Goal: Task Accomplishment & Management: Complete application form

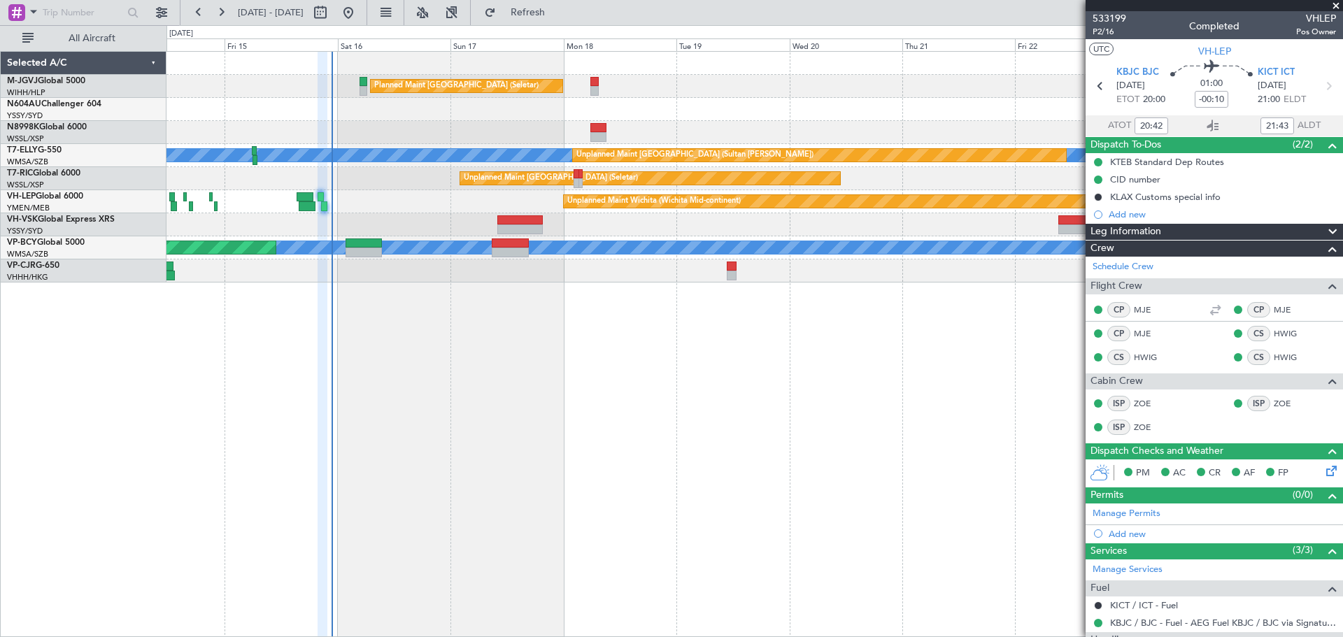
click at [693, 83] on div "Planned Maint [GEOGRAPHIC_DATA] (Seletar)" at bounding box center [754, 86] width 1176 height 23
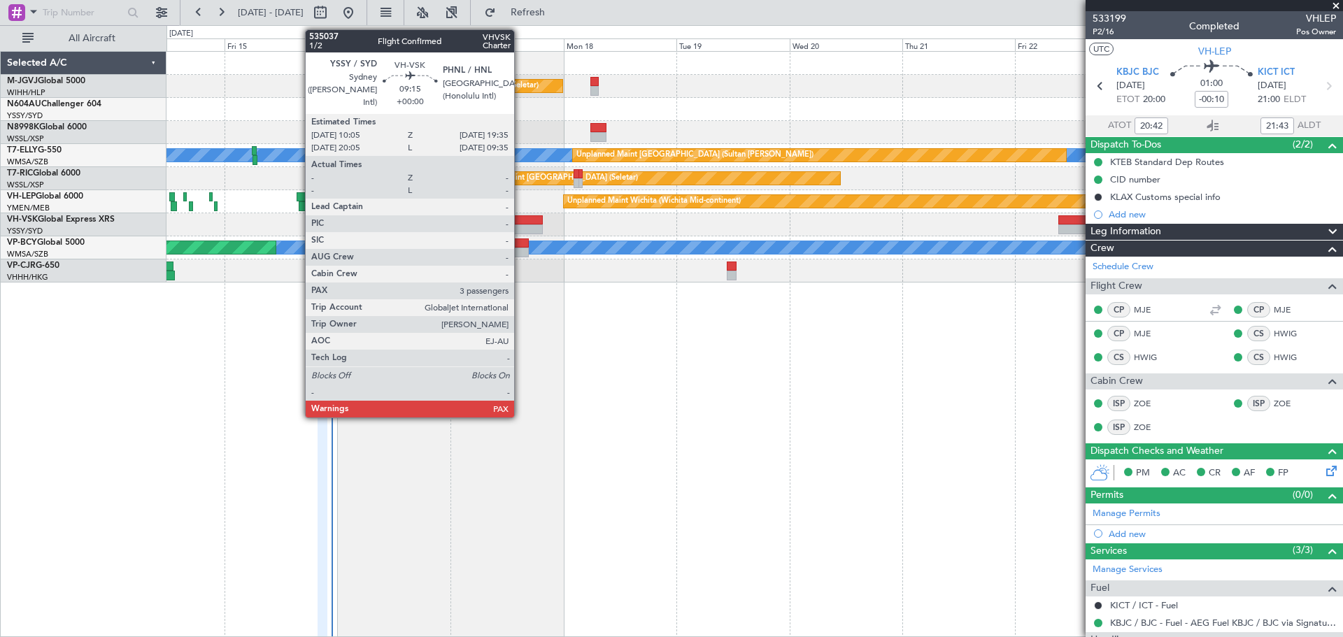
click at [520, 222] on div at bounding box center [519, 220] width 45 height 10
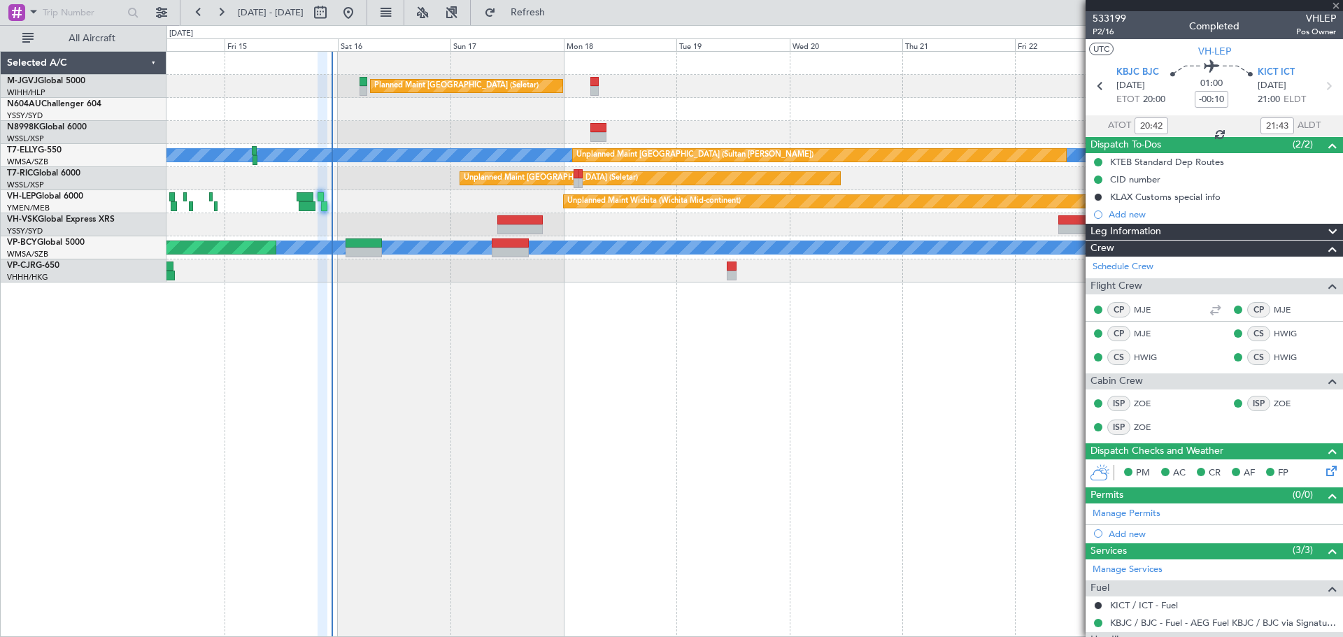
type input "3"
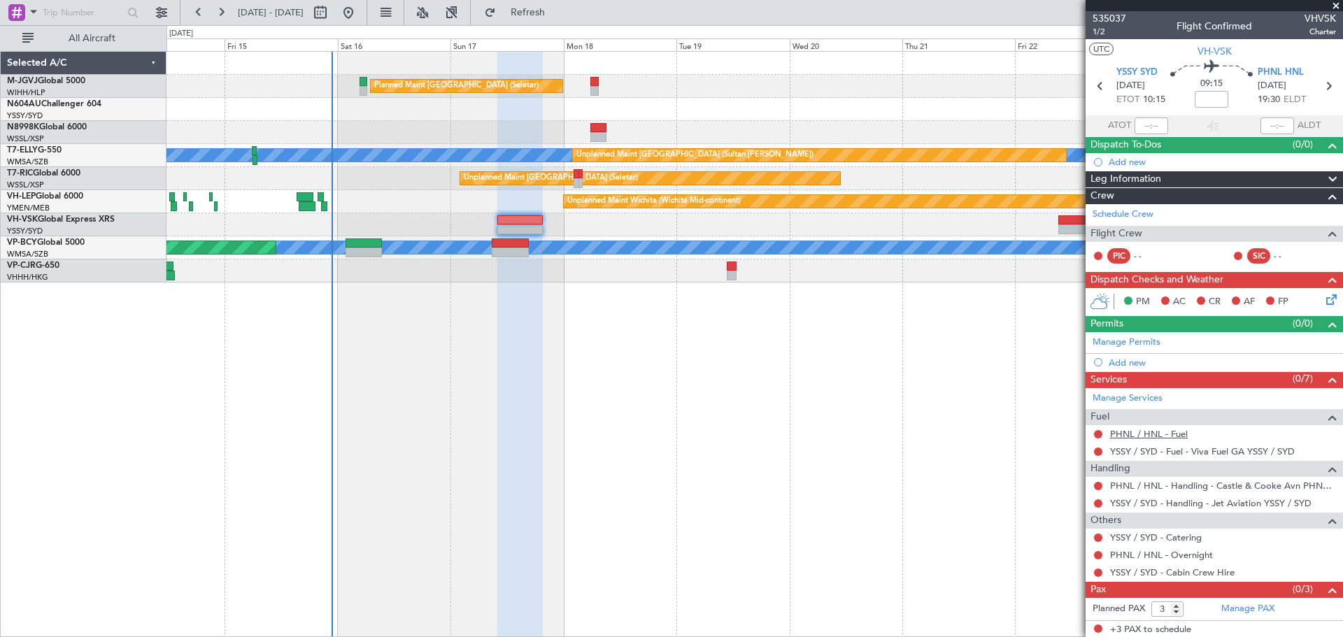
scroll to position [1, 0]
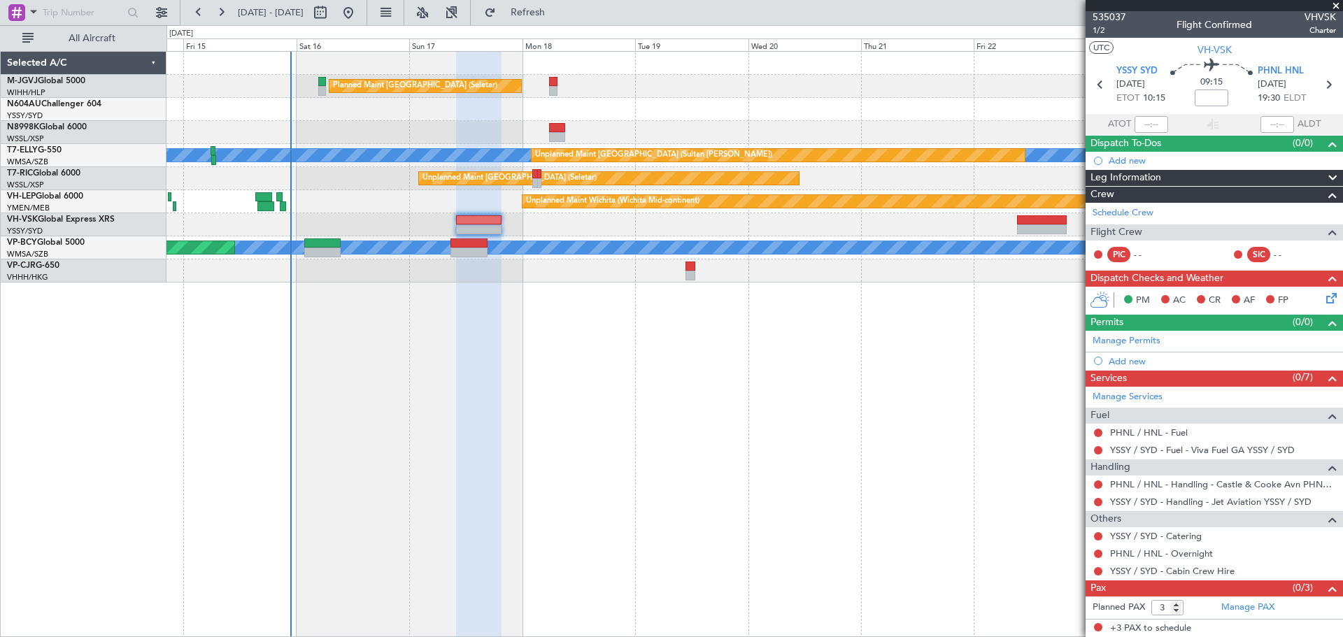
click at [888, 222] on div "Planned Maint [GEOGRAPHIC_DATA] (Seletar) MEL Unplanned Maint [GEOGRAPHIC_DATA]…" at bounding box center [754, 167] width 1176 height 231
click at [1111, 17] on span "535037" at bounding box center [1109, 17] width 34 height 15
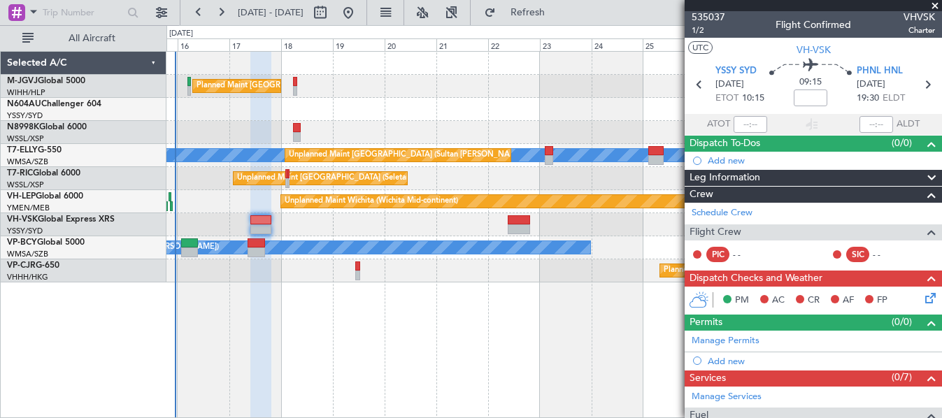
click at [361, 317] on div "Planned Maint [GEOGRAPHIC_DATA] (Seletar) MEL Unplanned Maint [GEOGRAPHIC_DATA]…" at bounding box center [554, 234] width 776 height 367
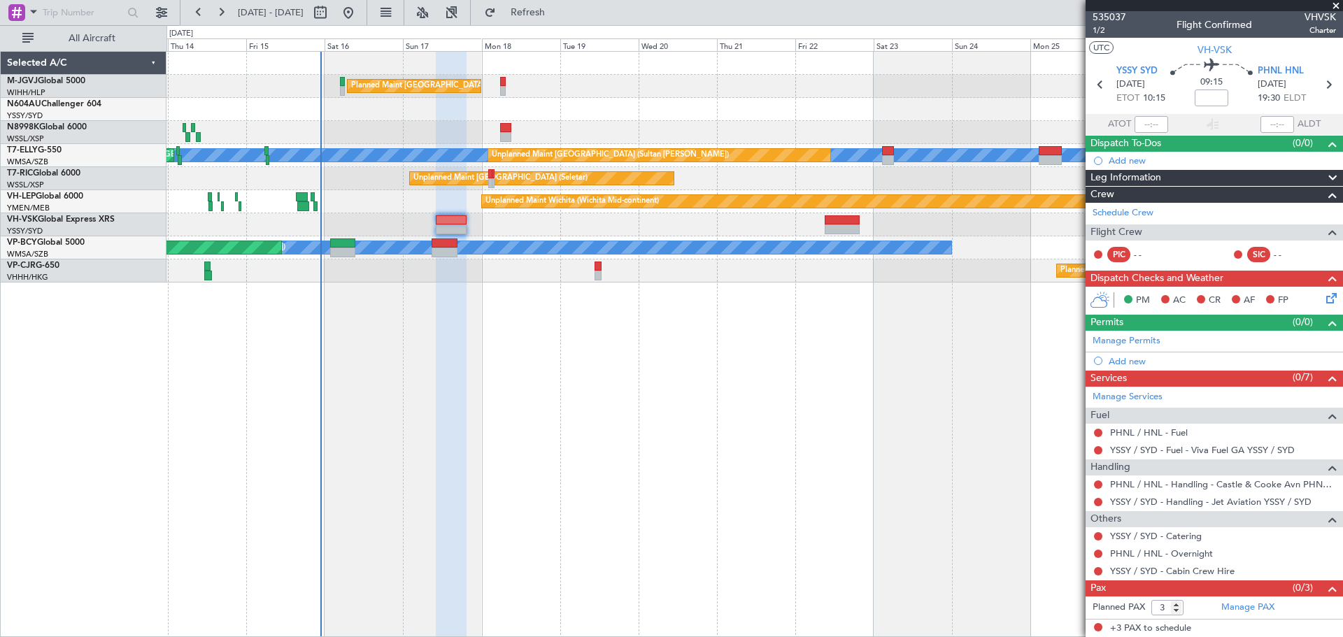
click at [383, 131] on div at bounding box center [754, 132] width 1176 height 23
click at [752, 88] on div "Planned Maint [GEOGRAPHIC_DATA] (Seletar)" at bounding box center [754, 86] width 1176 height 23
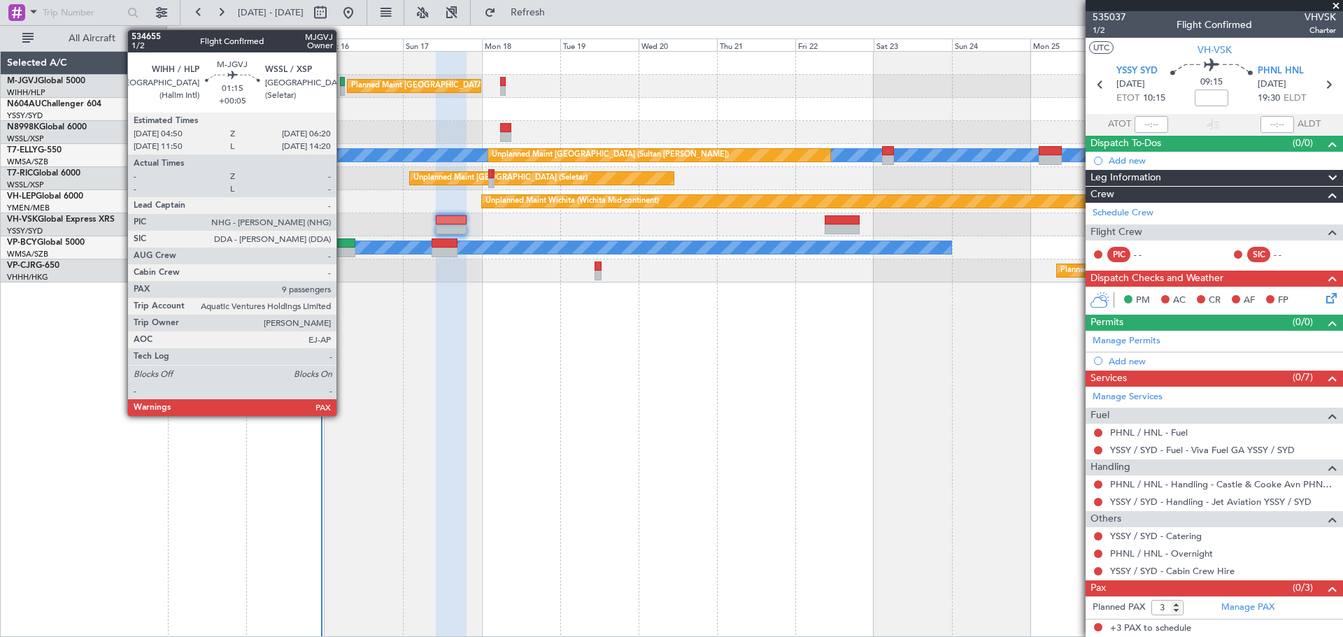
click at [343, 86] on div at bounding box center [343, 91] width 6 height 10
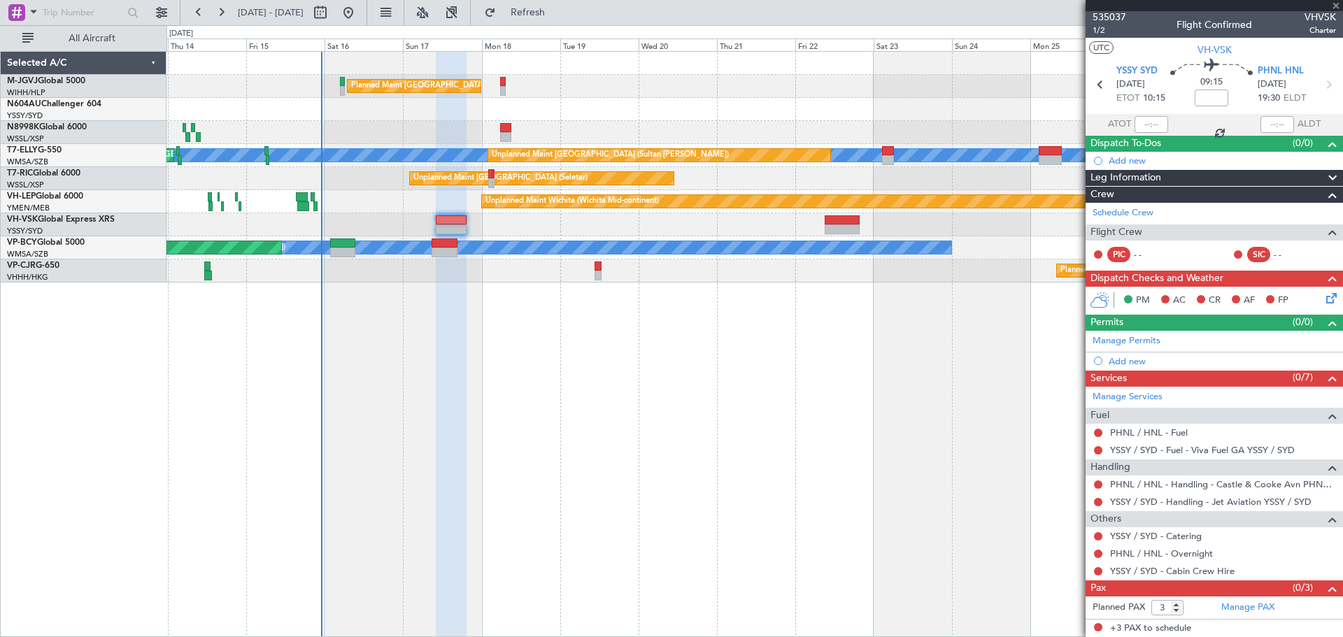
type input "+00:05"
type input "9"
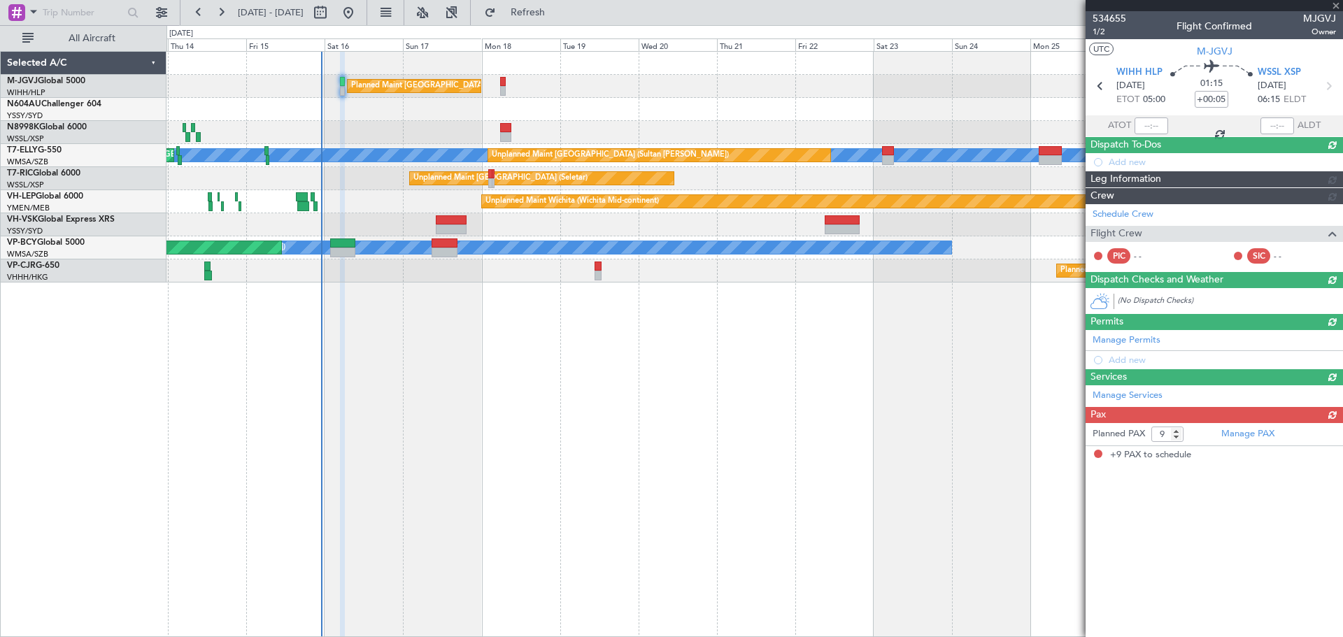
scroll to position [0, 0]
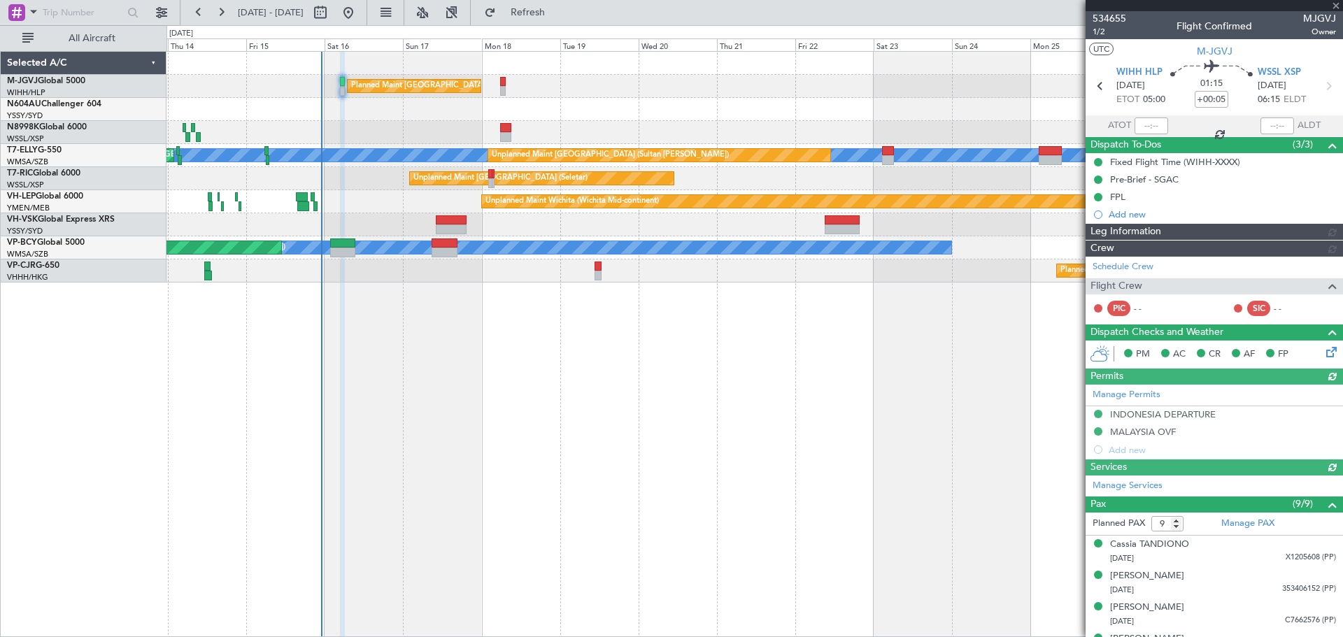
type input "[PERSON_NAME] (EYU)"
type input "A0398"
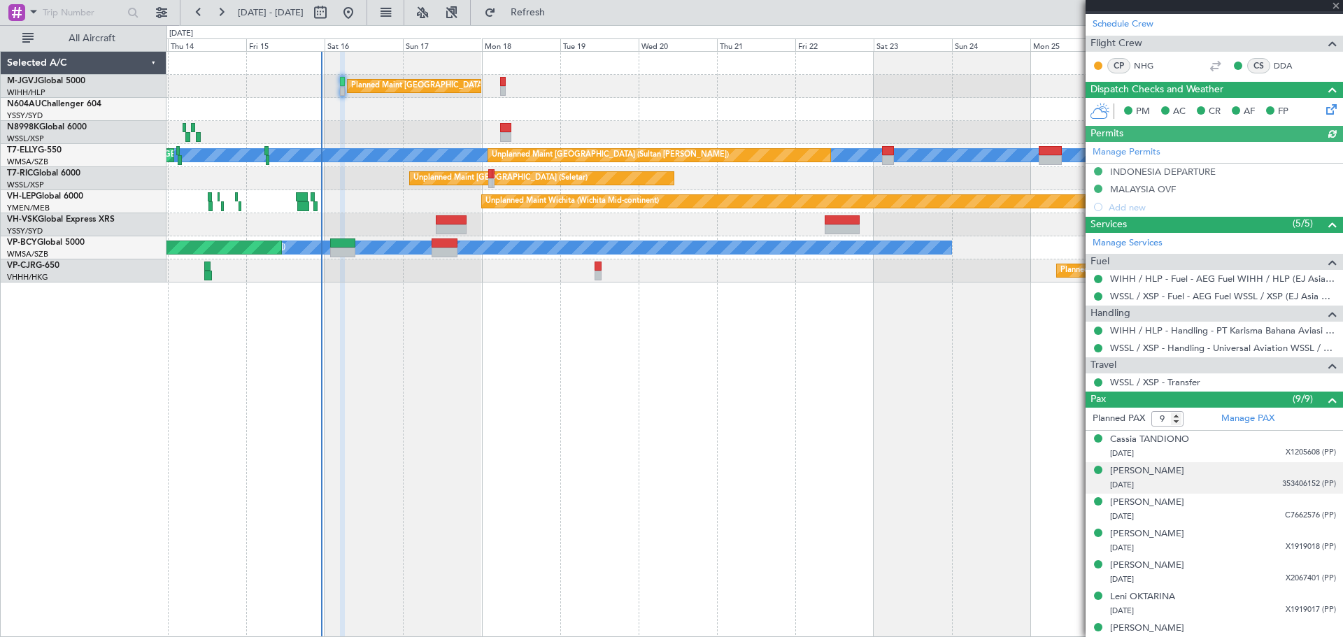
scroll to position [319, 0]
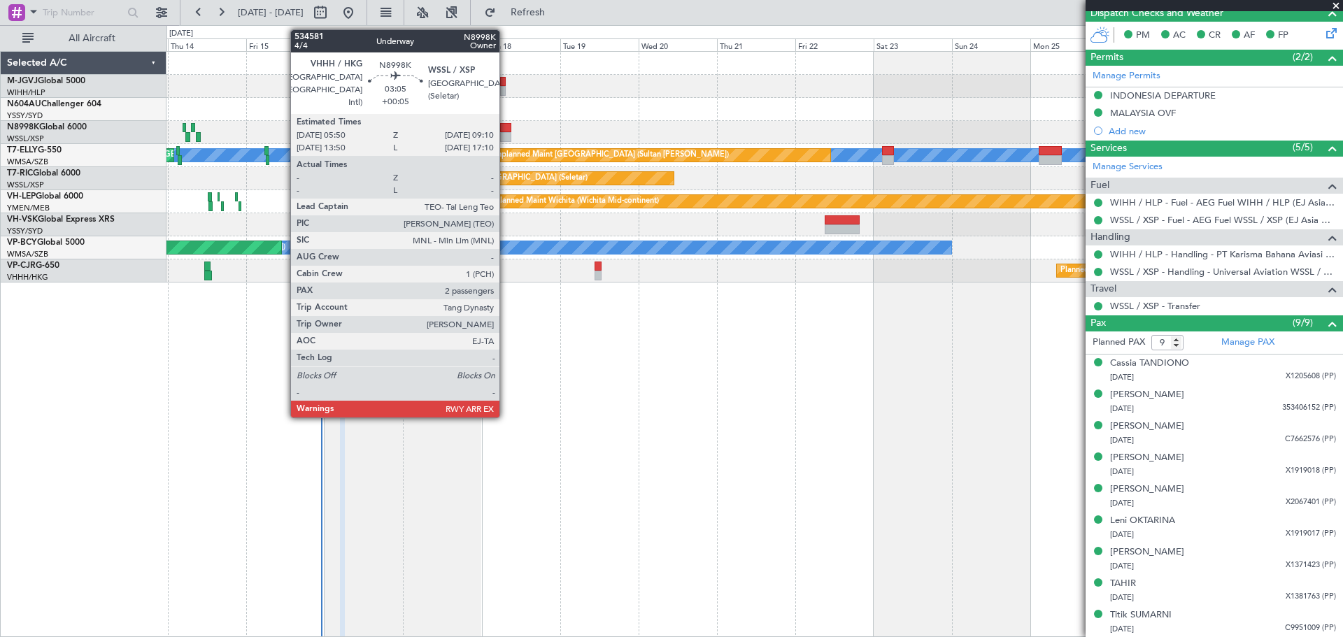
click at [506, 132] on div at bounding box center [505, 137] width 11 height 10
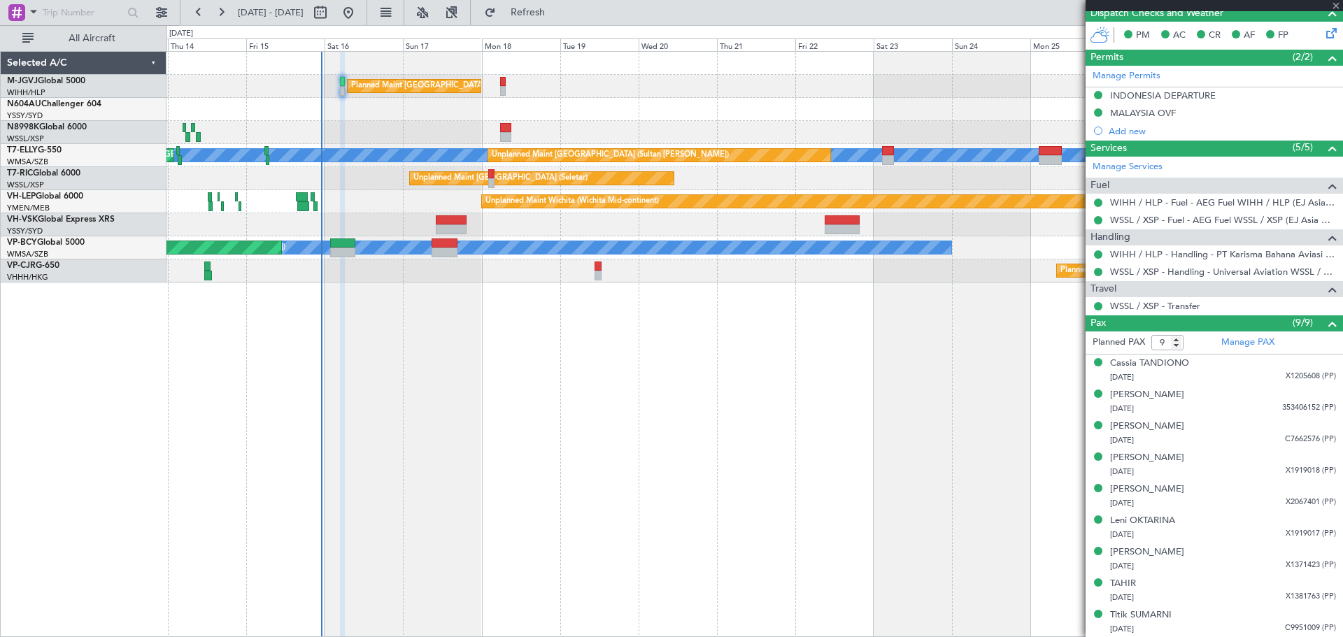
type input "2"
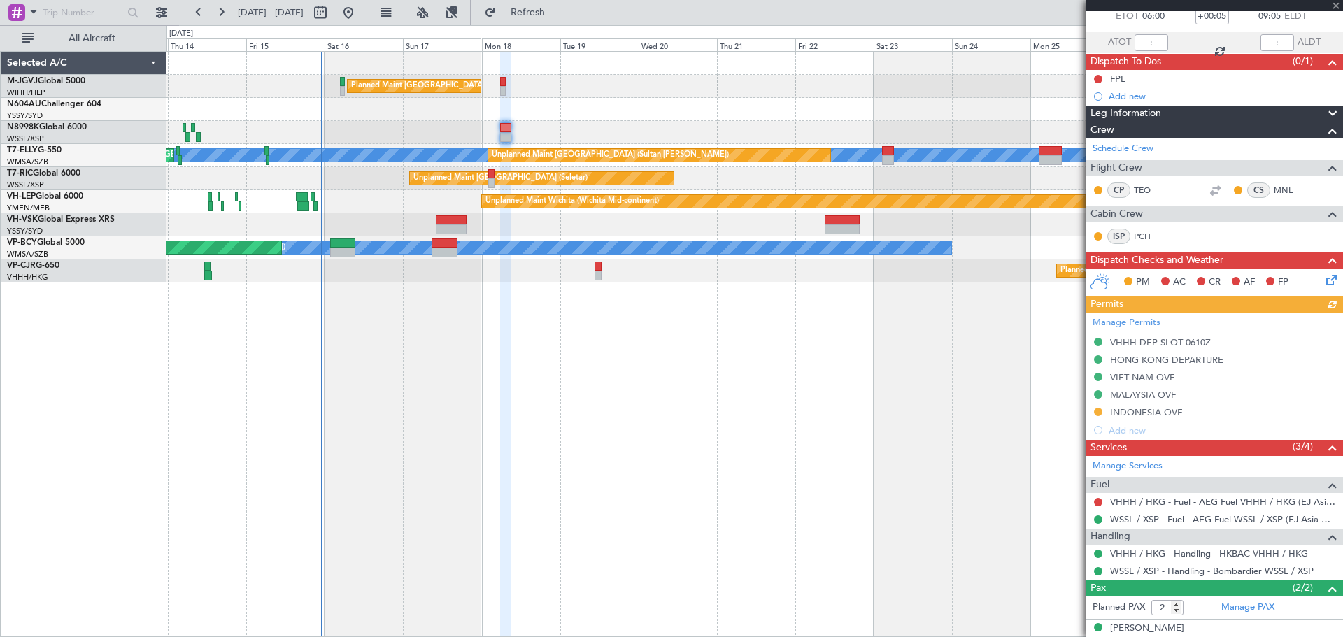
scroll to position [128, 0]
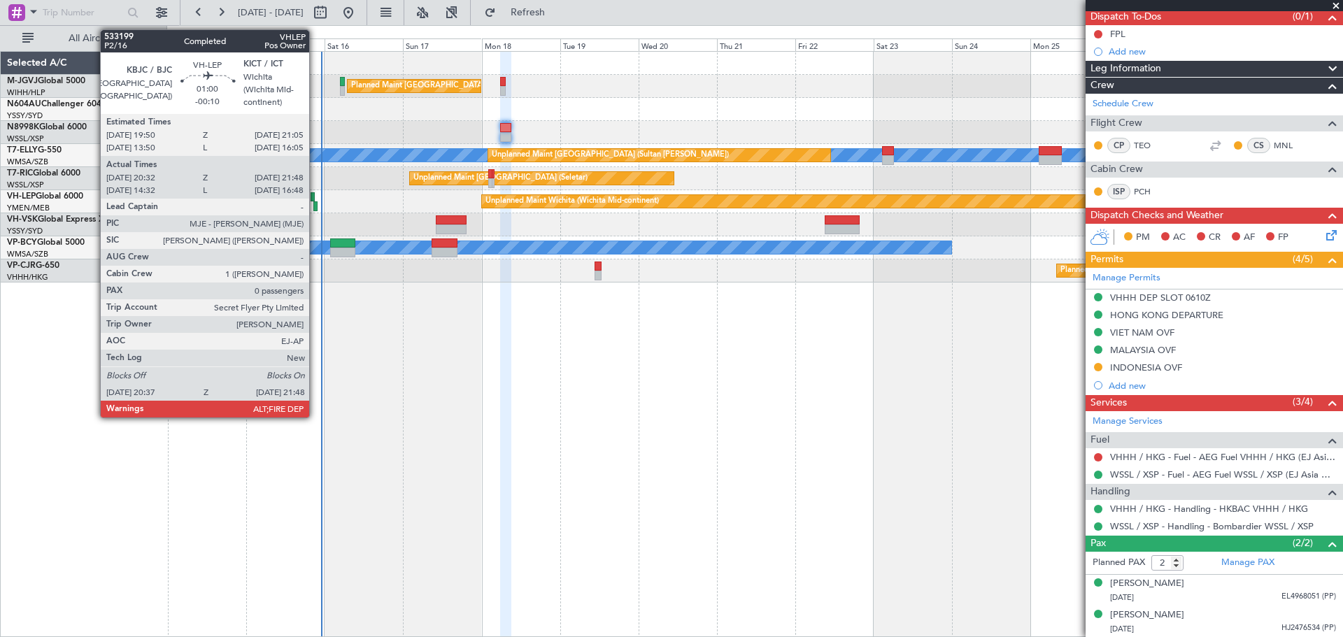
click at [315, 206] on div at bounding box center [315, 206] width 4 height 10
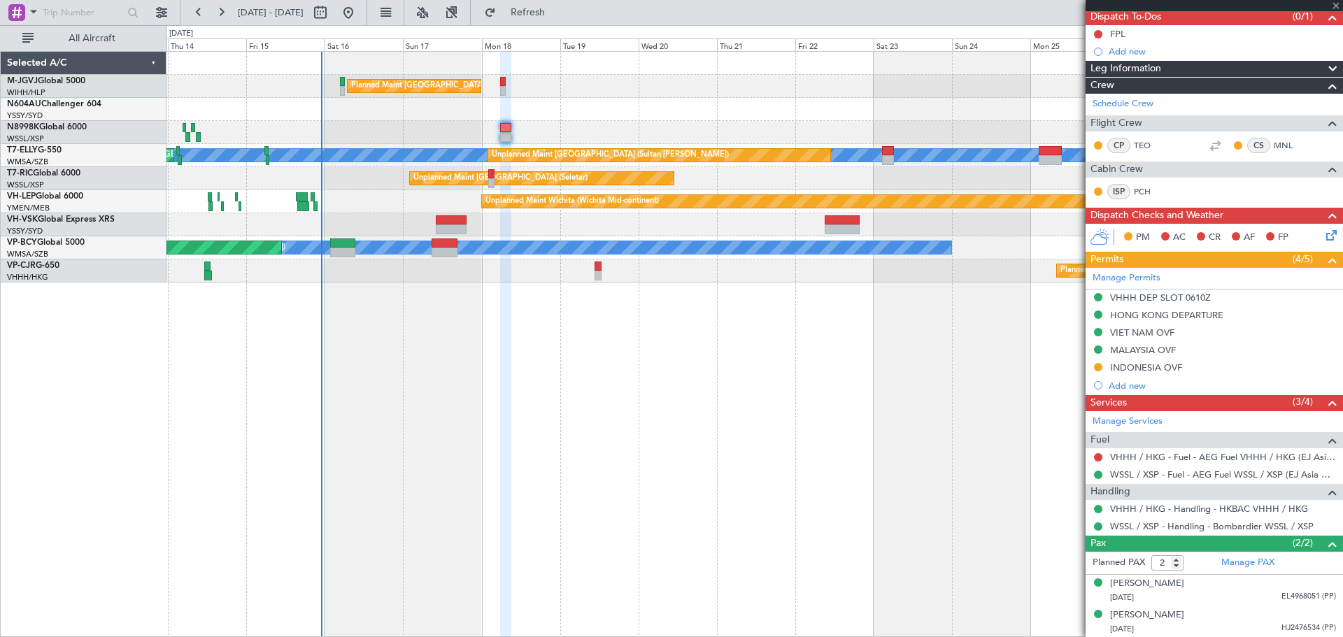
type input "-00:10"
type input "20:42"
type input "21:43"
type input "0"
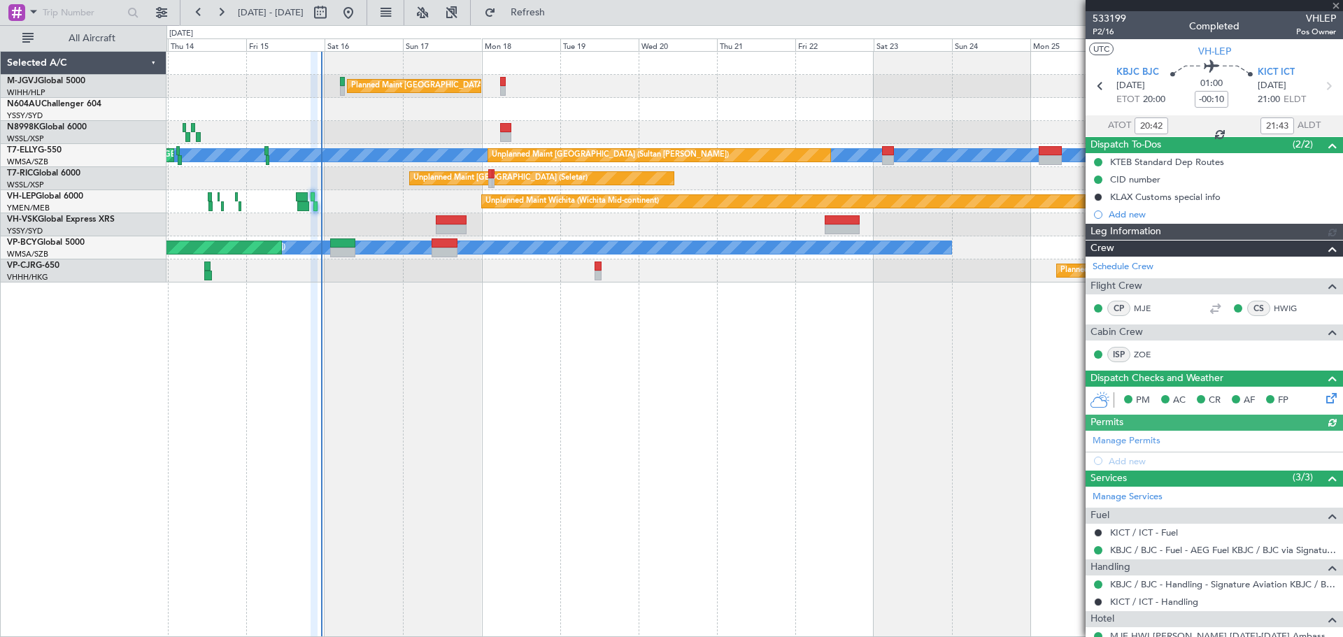
type input "[PERSON_NAME] (LEU)"
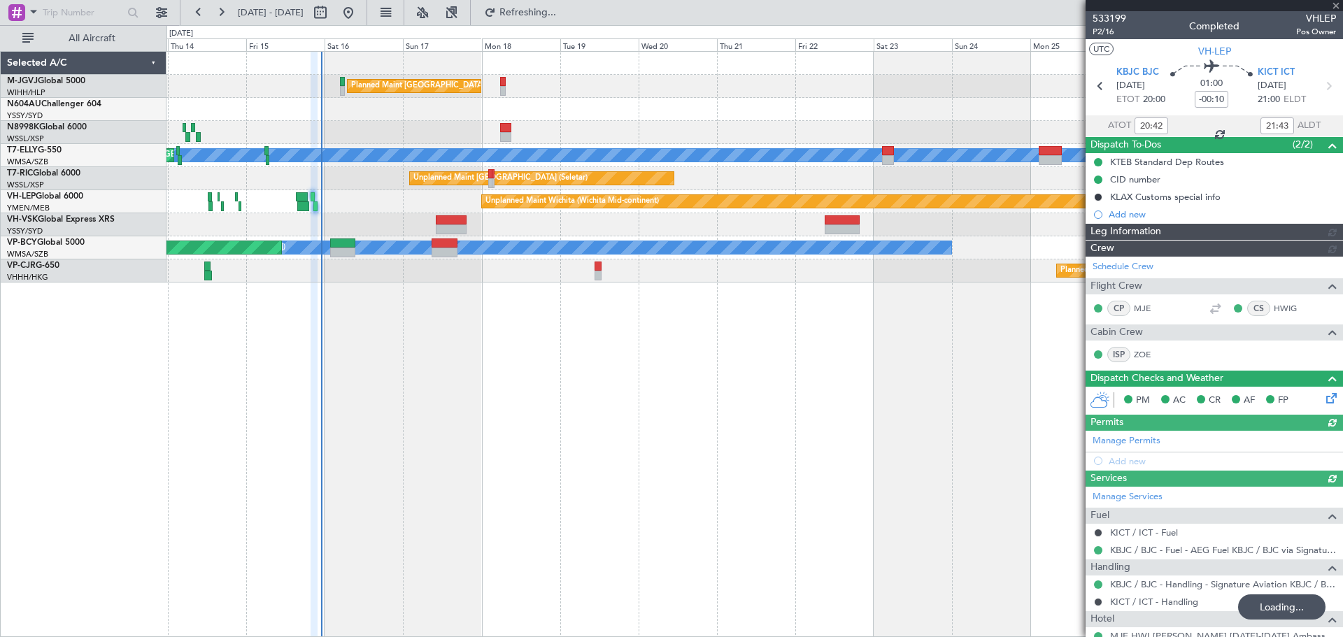
type input "[PERSON_NAME] (LEU)"
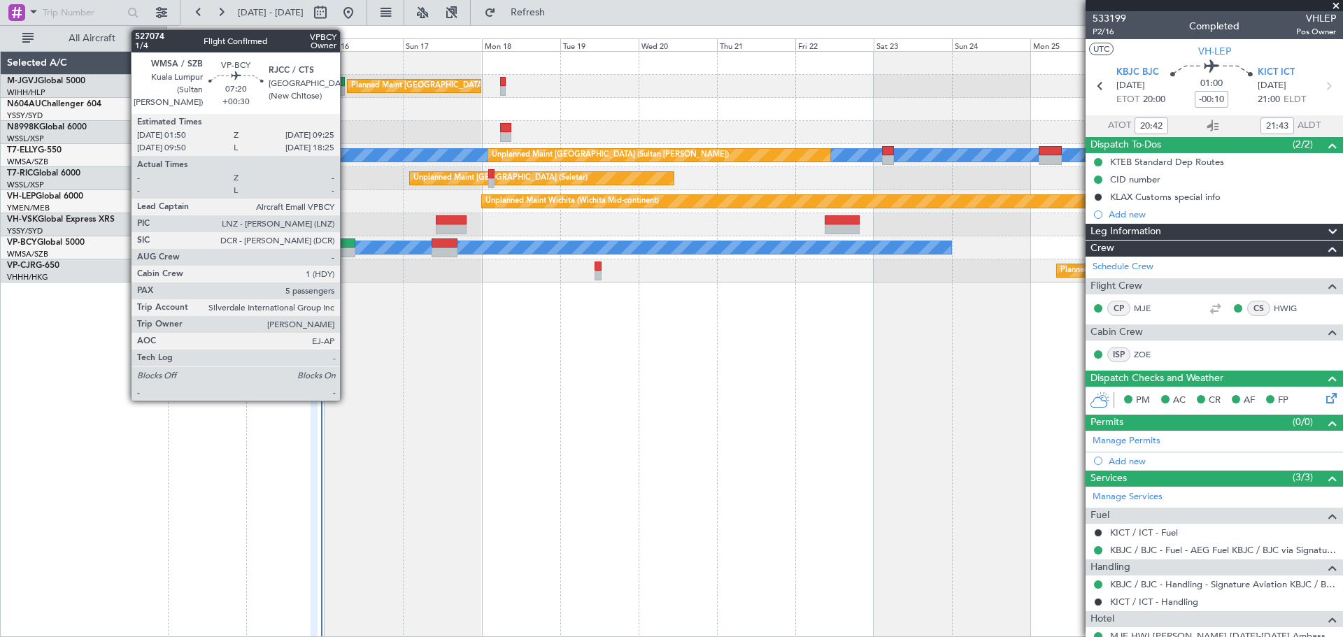
click at [346, 242] on div at bounding box center [342, 243] width 25 height 10
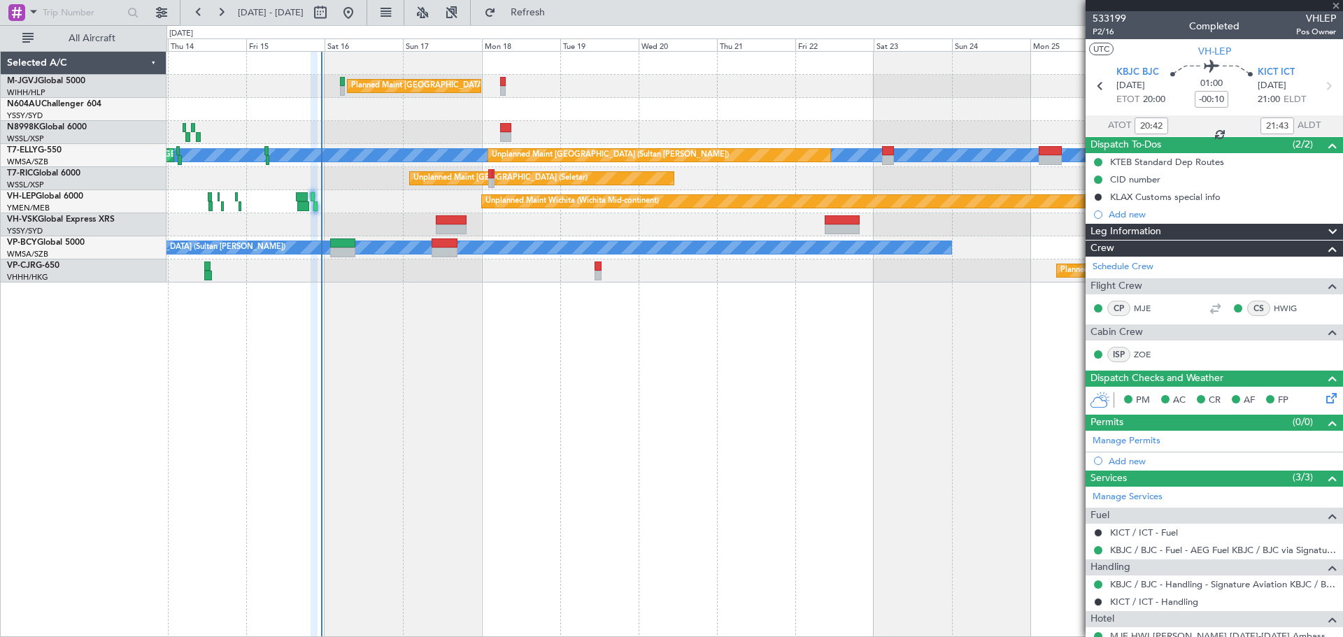
type input "+00:30"
type input "5"
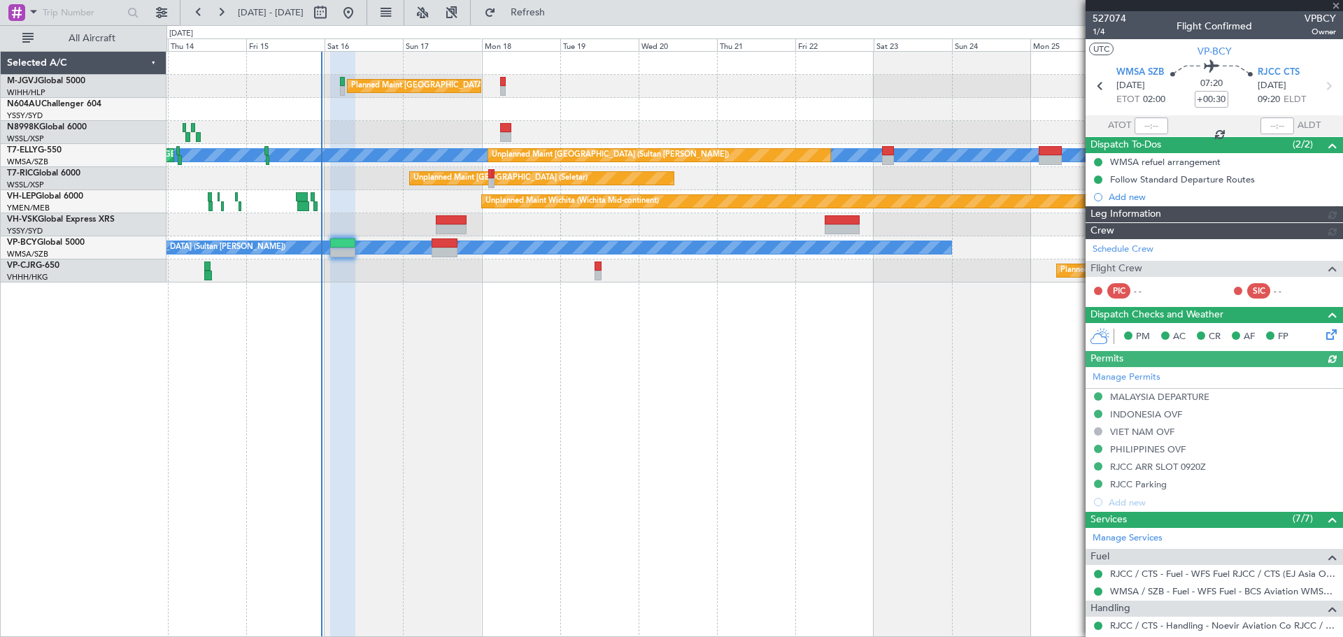
type input "[PERSON_NAME] (EYU)"
type input "A0088"
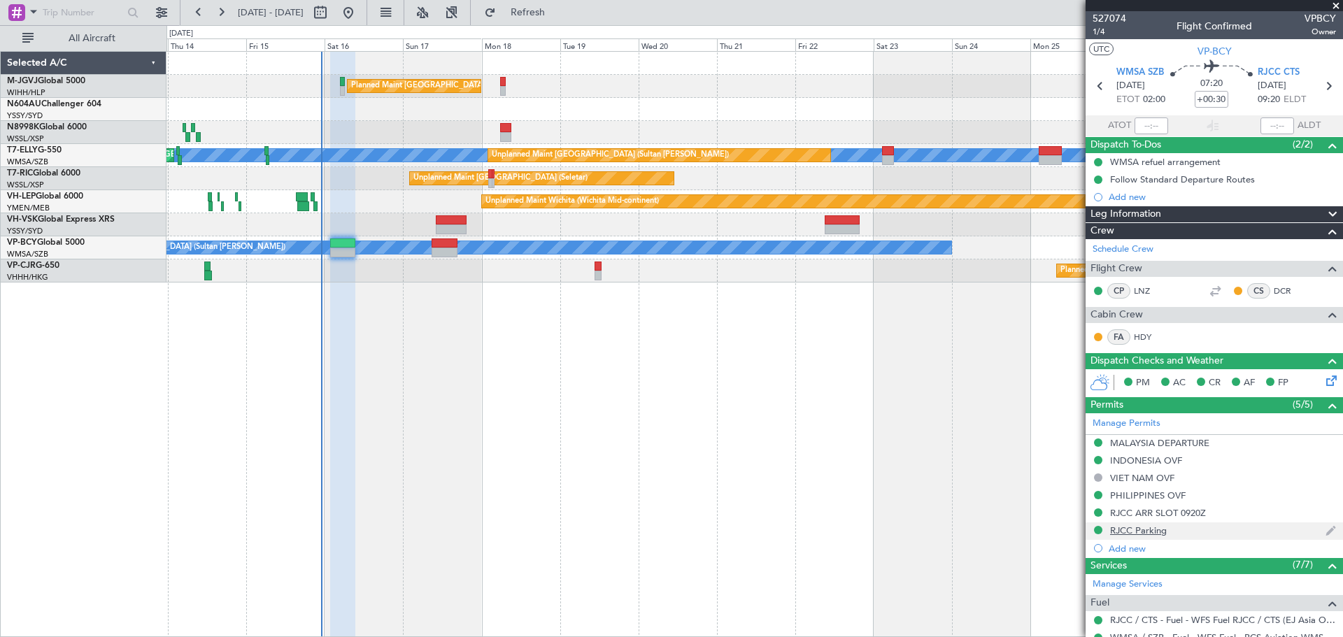
scroll to position [327, 0]
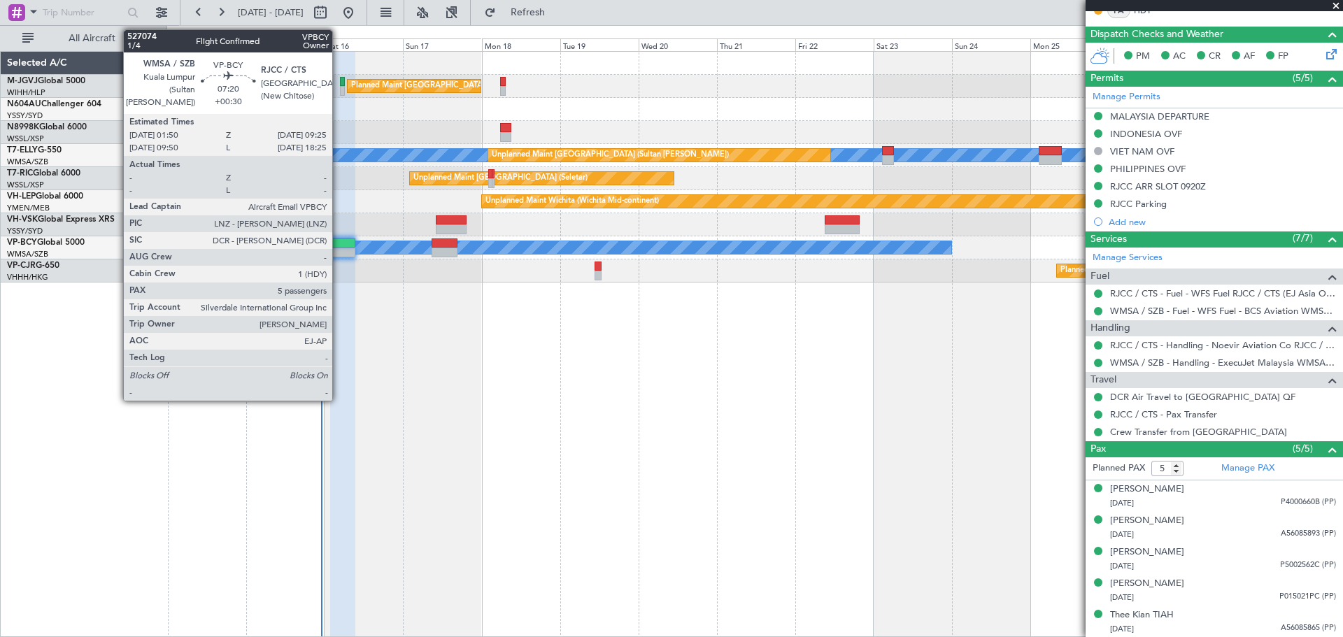
click at [338, 245] on div at bounding box center [342, 243] width 25 height 10
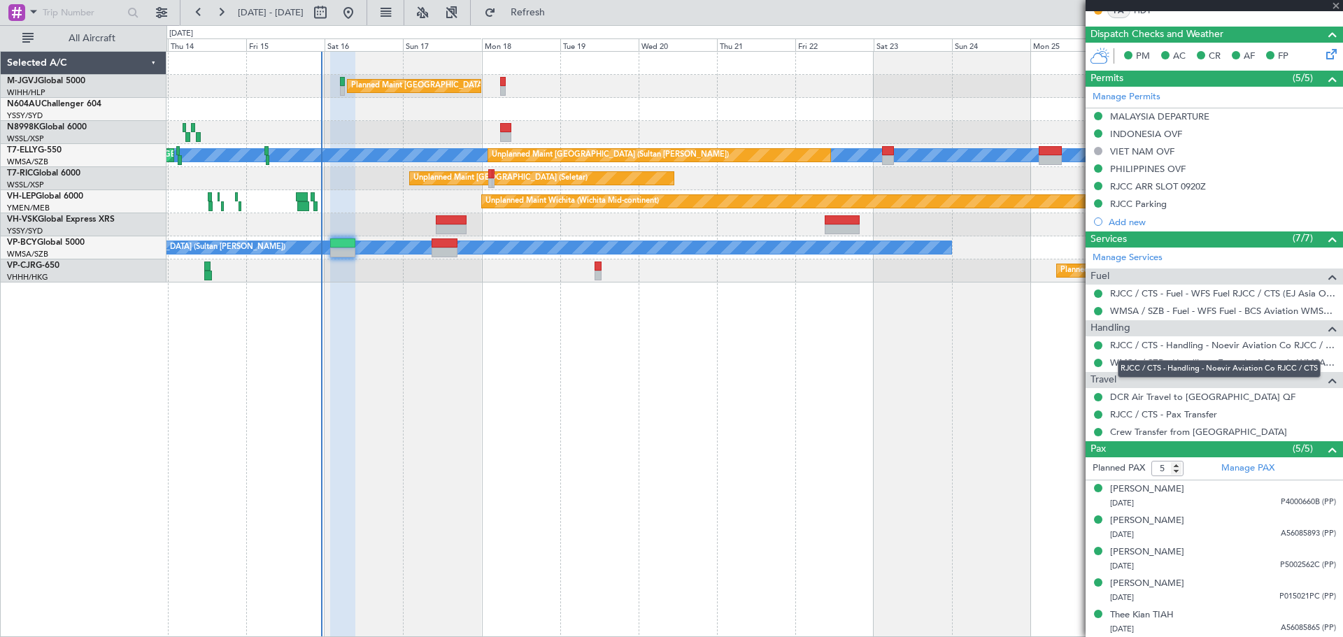
scroll to position [0, 0]
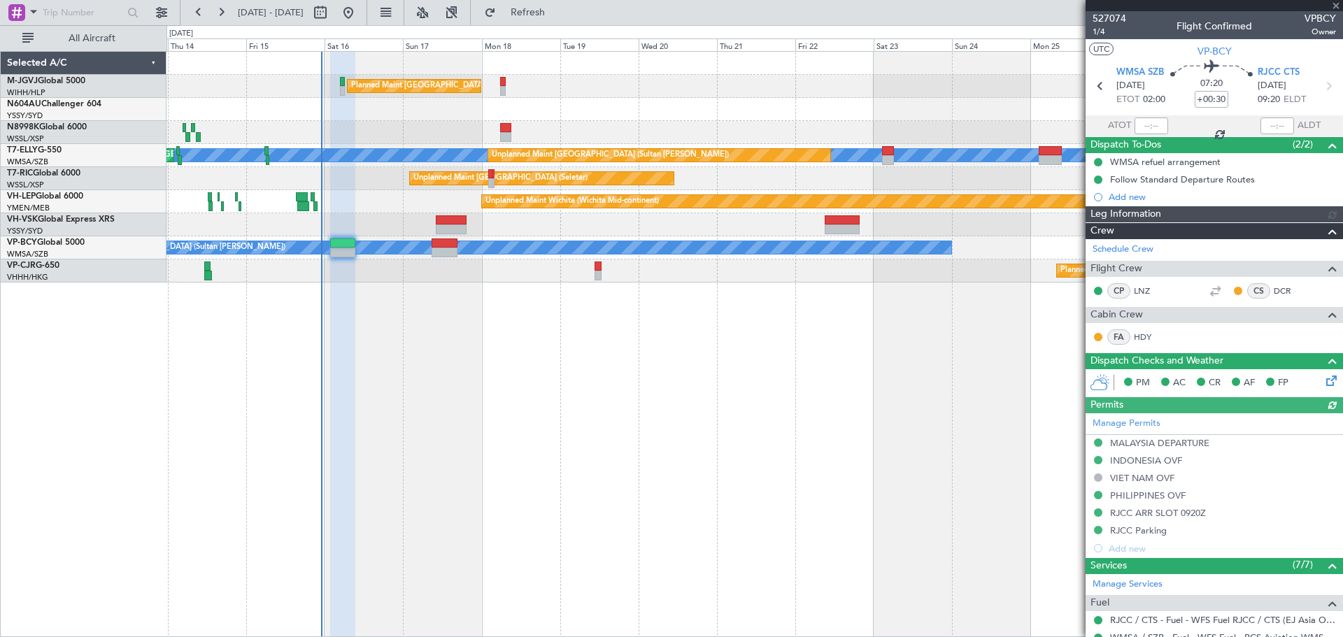
type input "[PERSON_NAME] (EYU)"
type input "A0088"
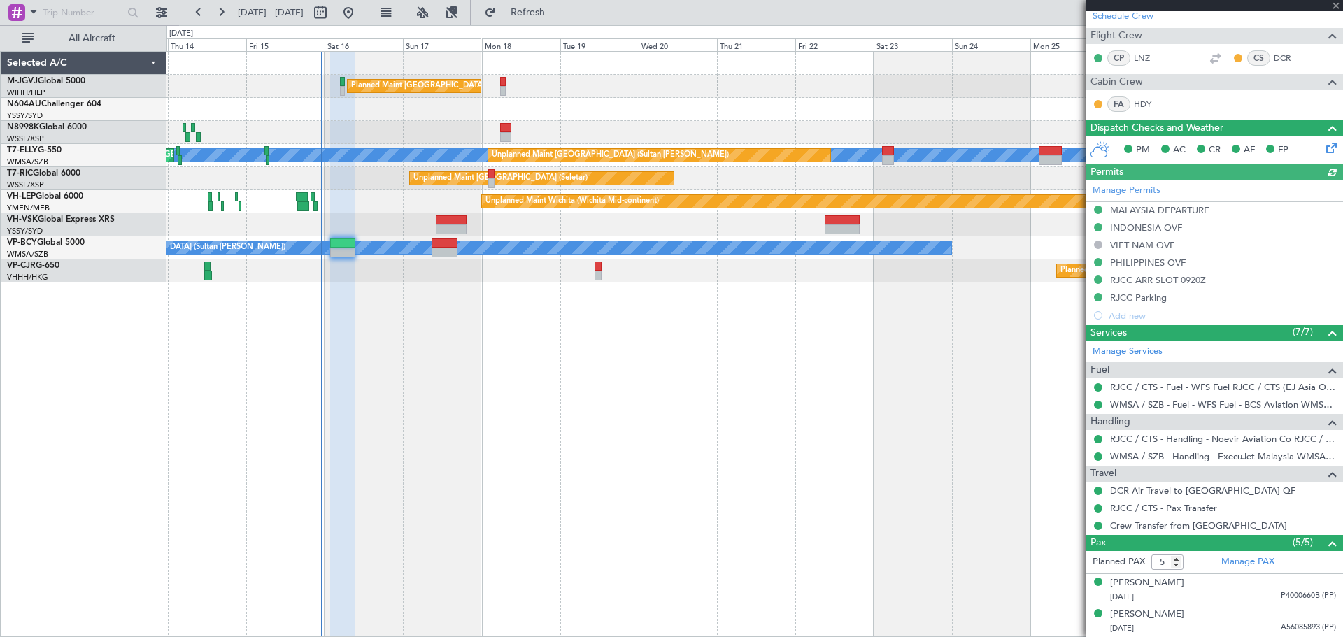
type input "[PERSON_NAME] (EYU)"
type input "A0088"
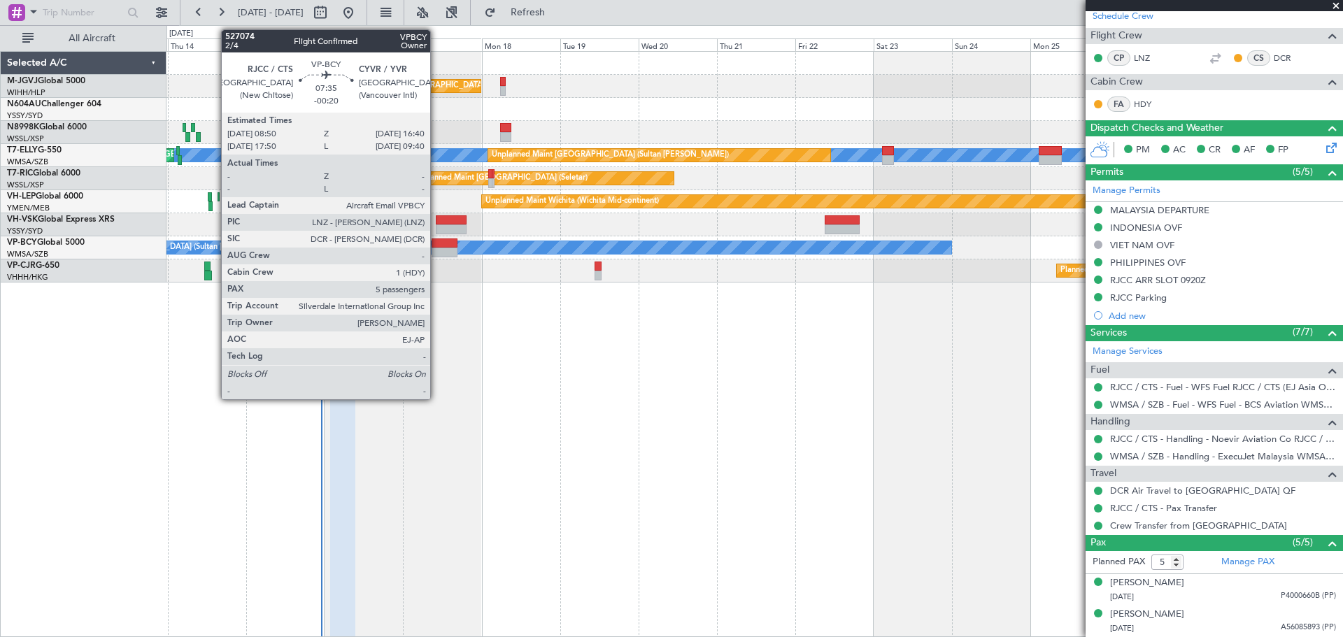
click at [436, 248] on div at bounding box center [444, 253] width 26 height 10
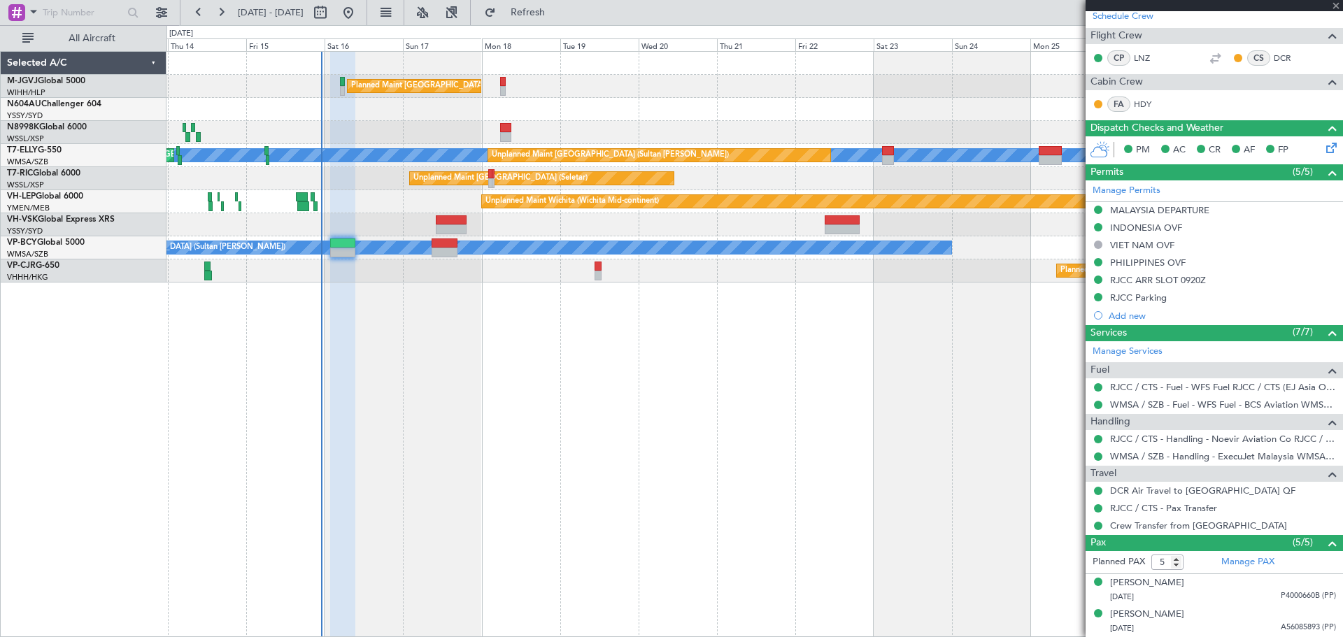
type input "-00:20"
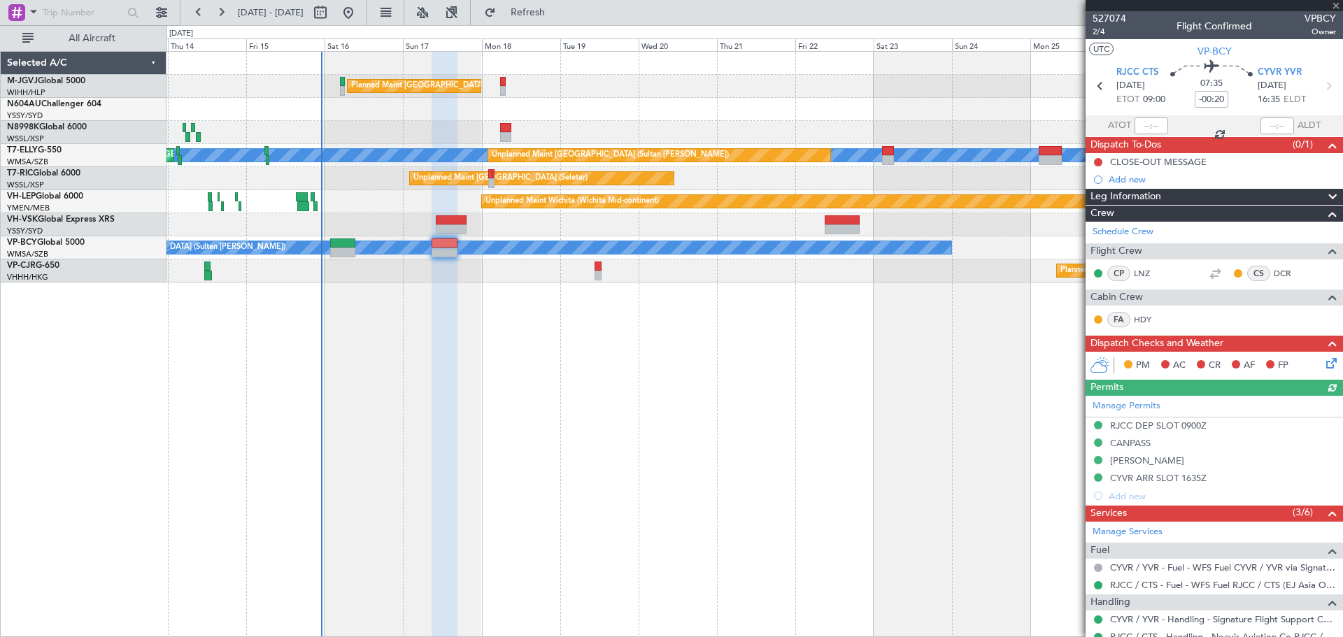
scroll to position [117, 0]
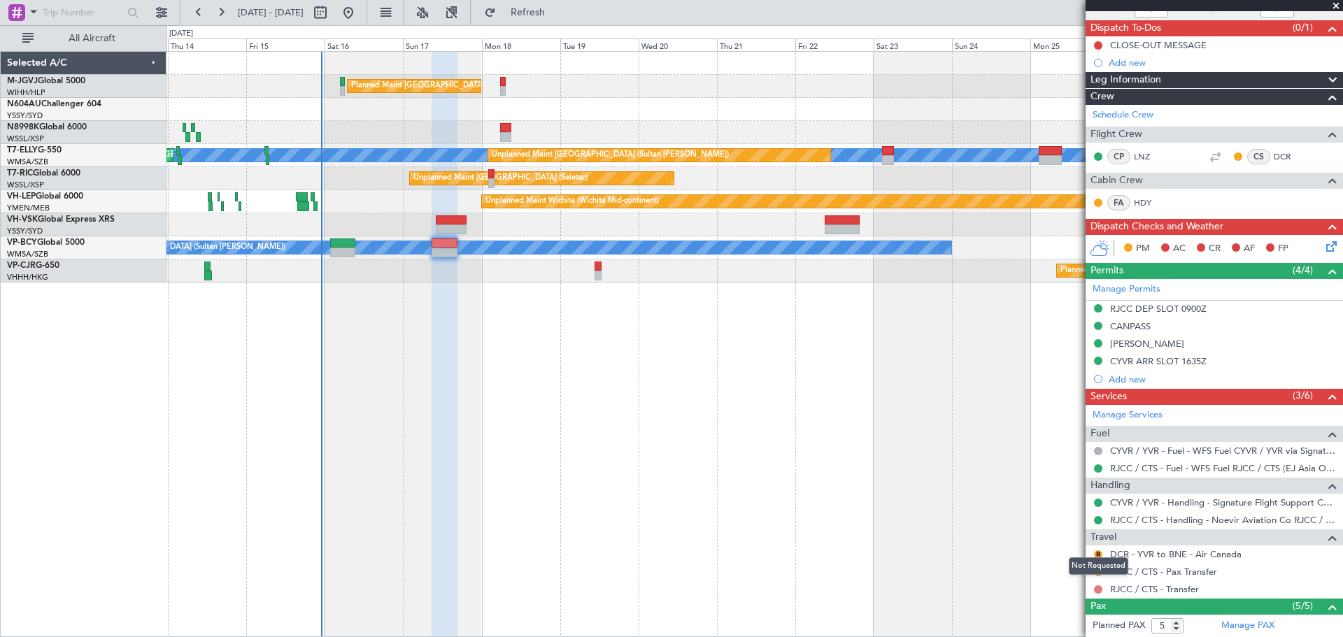
click at [1099, 588] on button at bounding box center [1098, 589] width 8 height 8
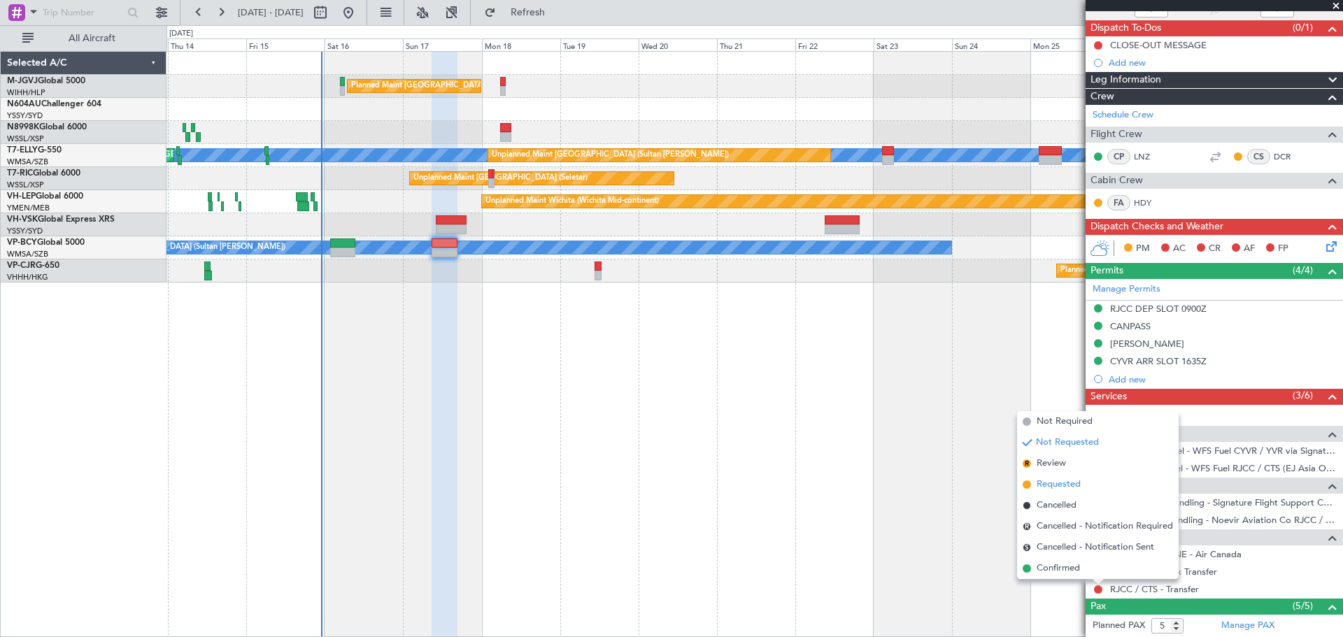
click at [1052, 483] on span "Requested" at bounding box center [1058, 485] width 44 height 14
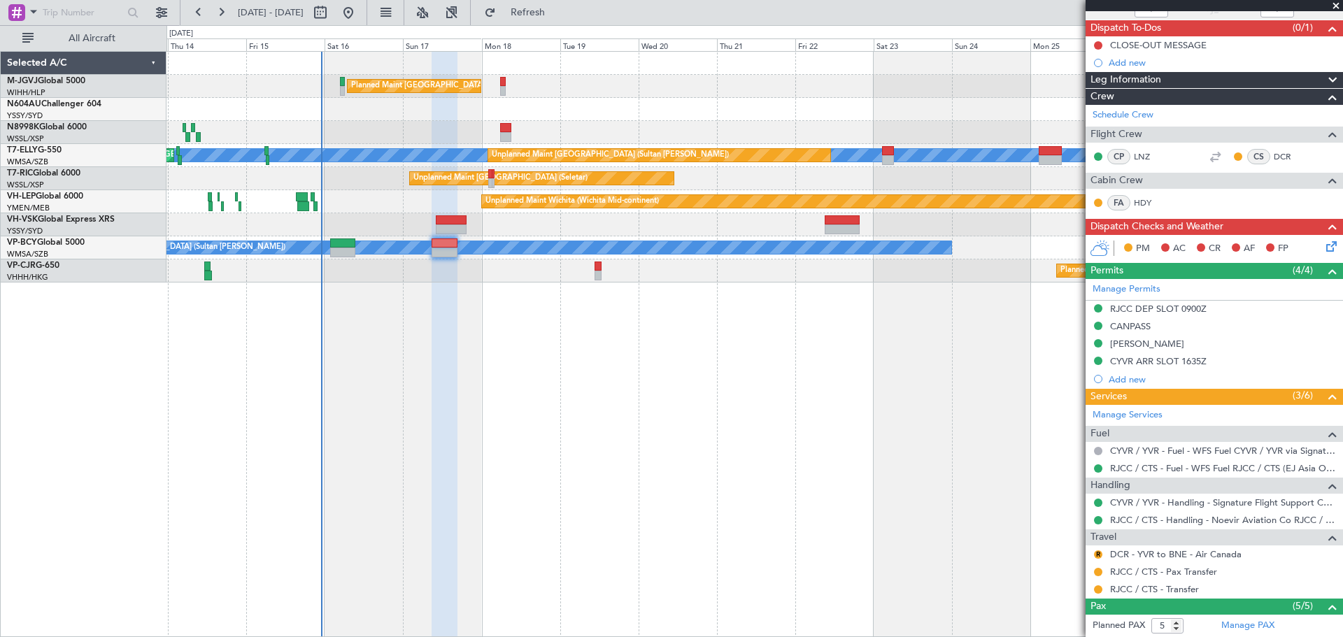
scroll to position [0, 0]
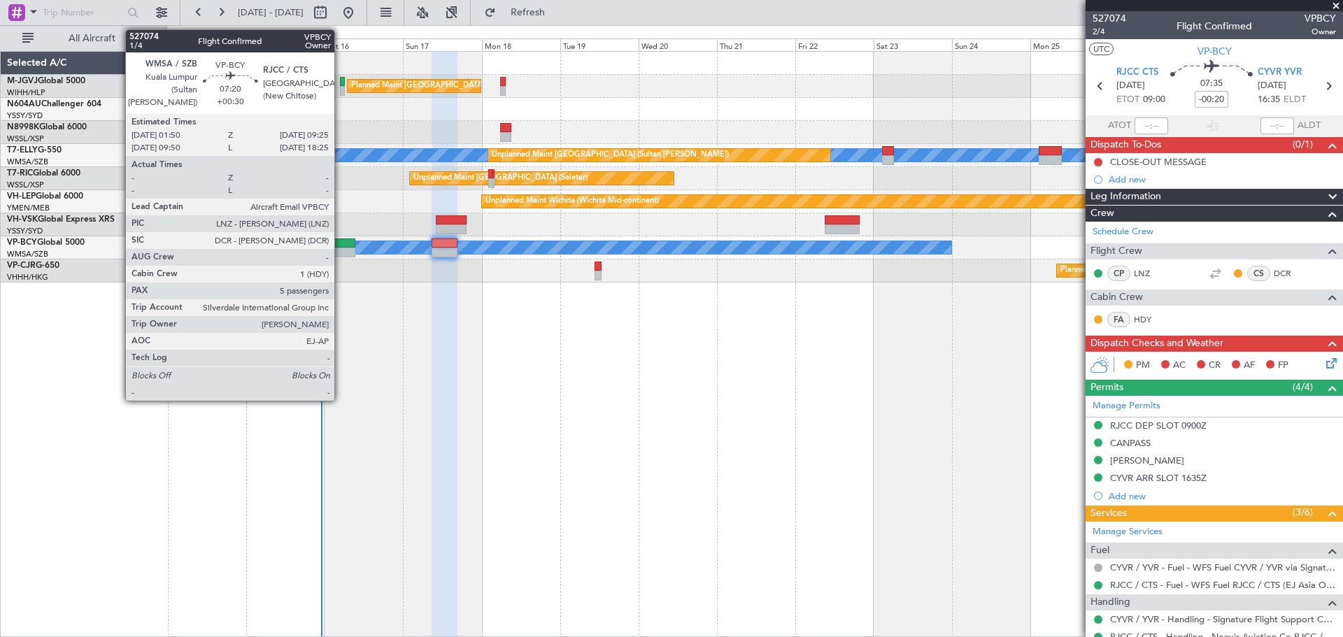
click at [341, 242] on div at bounding box center [342, 243] width 25 height 10
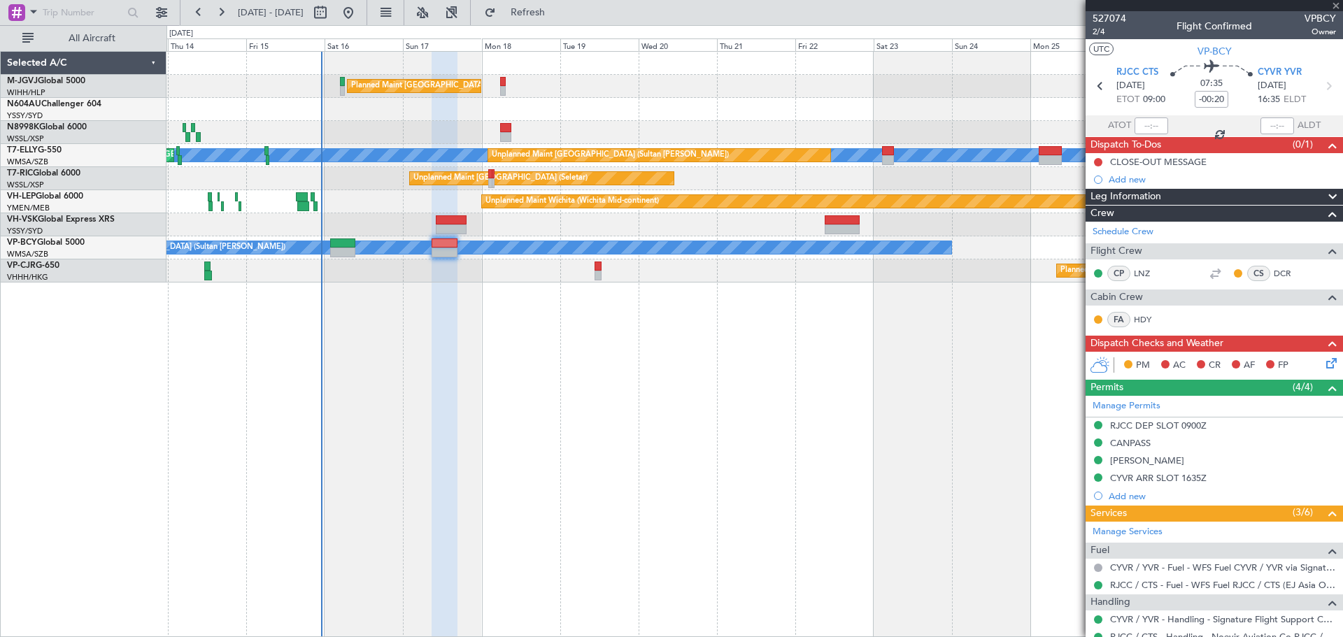
type input "+00:30"
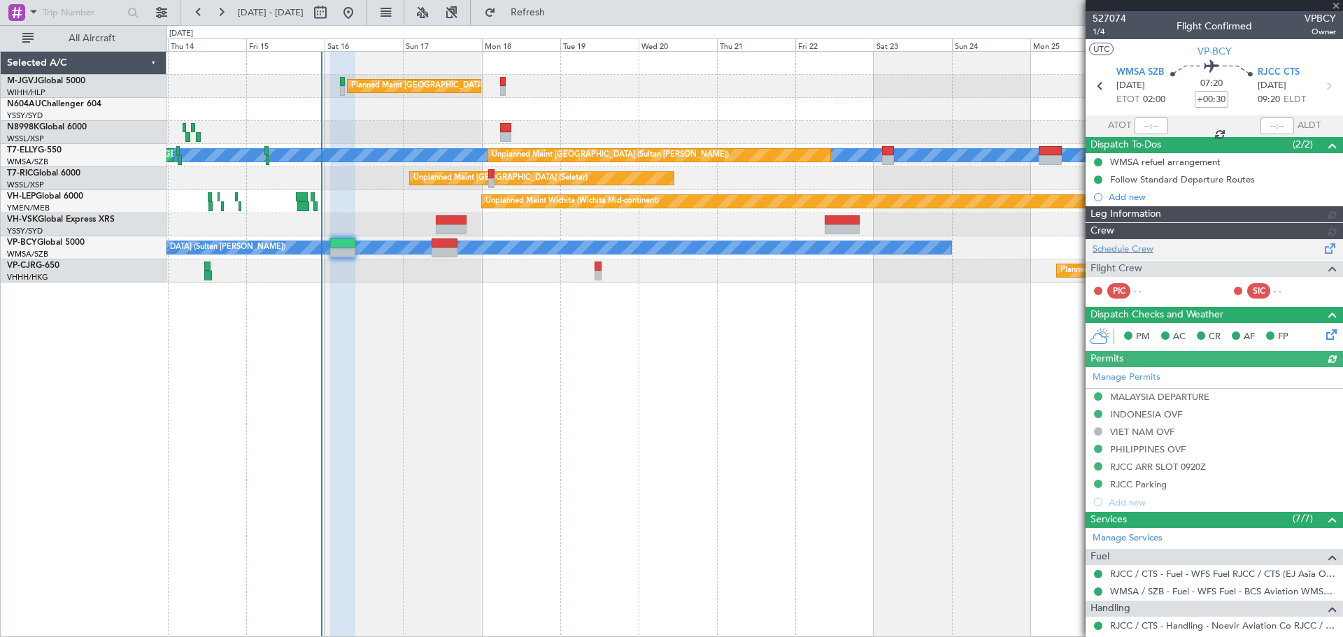
type input "[PERSON_NAME] (EYU)"
type input "A0088"
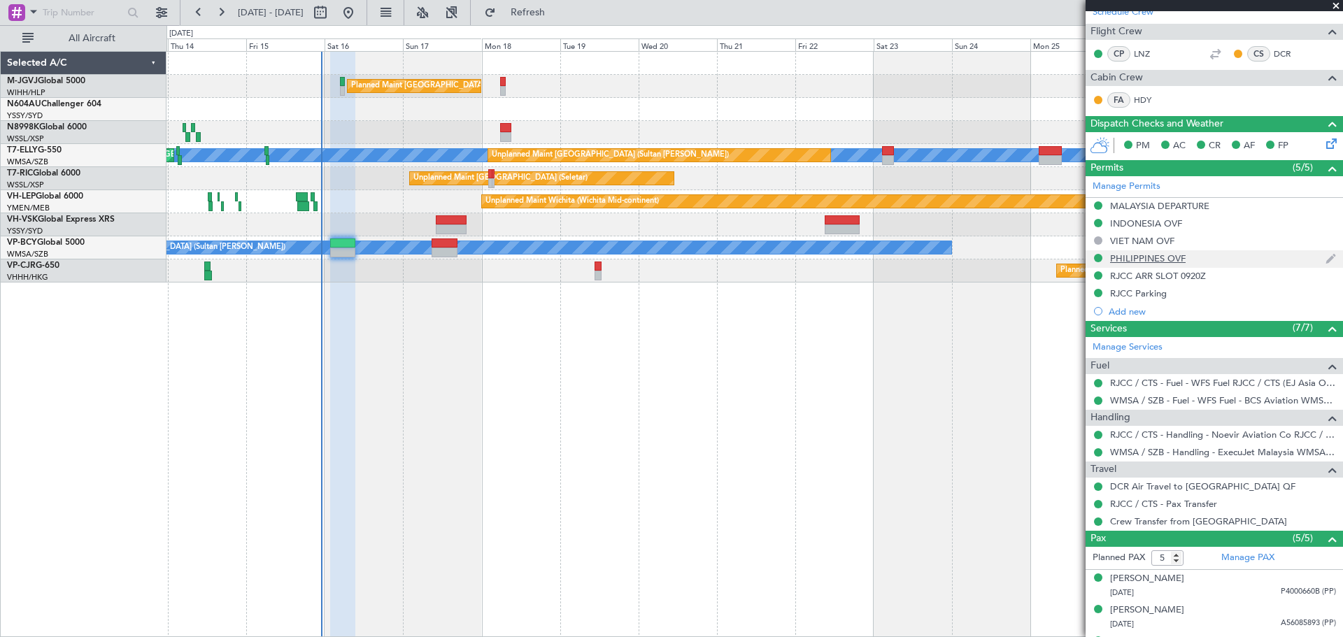
scroll to position [210, 0]
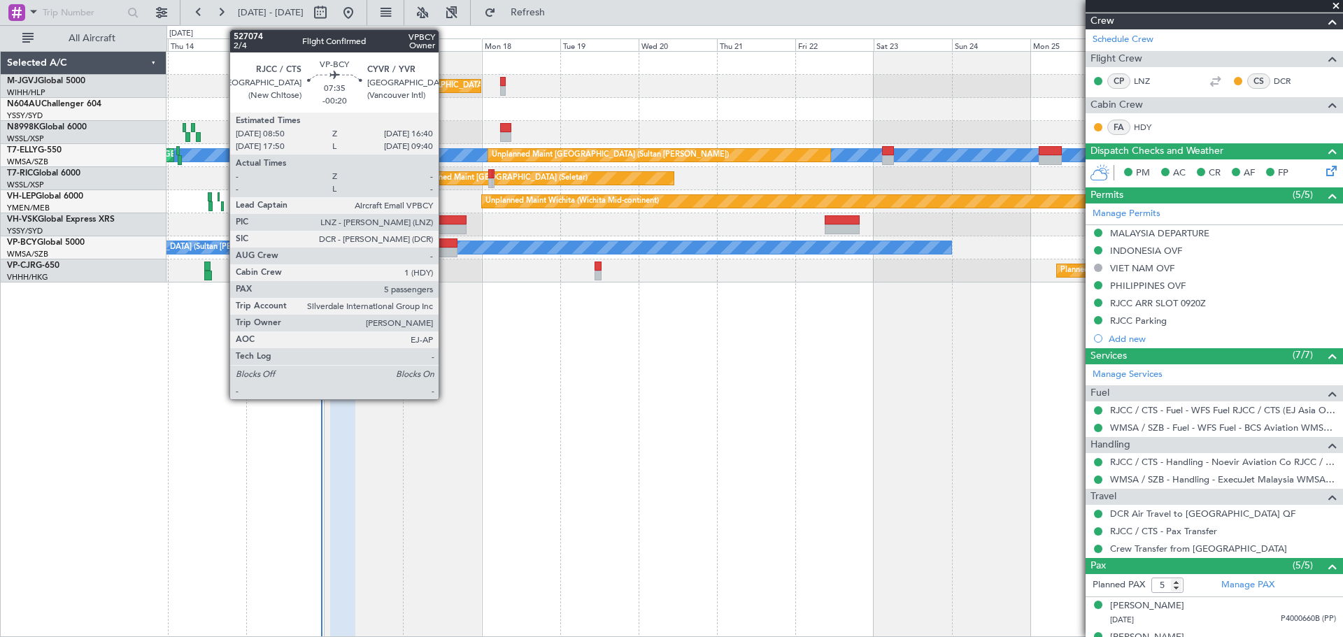
click at [445, 248] on div at bounding box center [444, 253] width 26 height 10
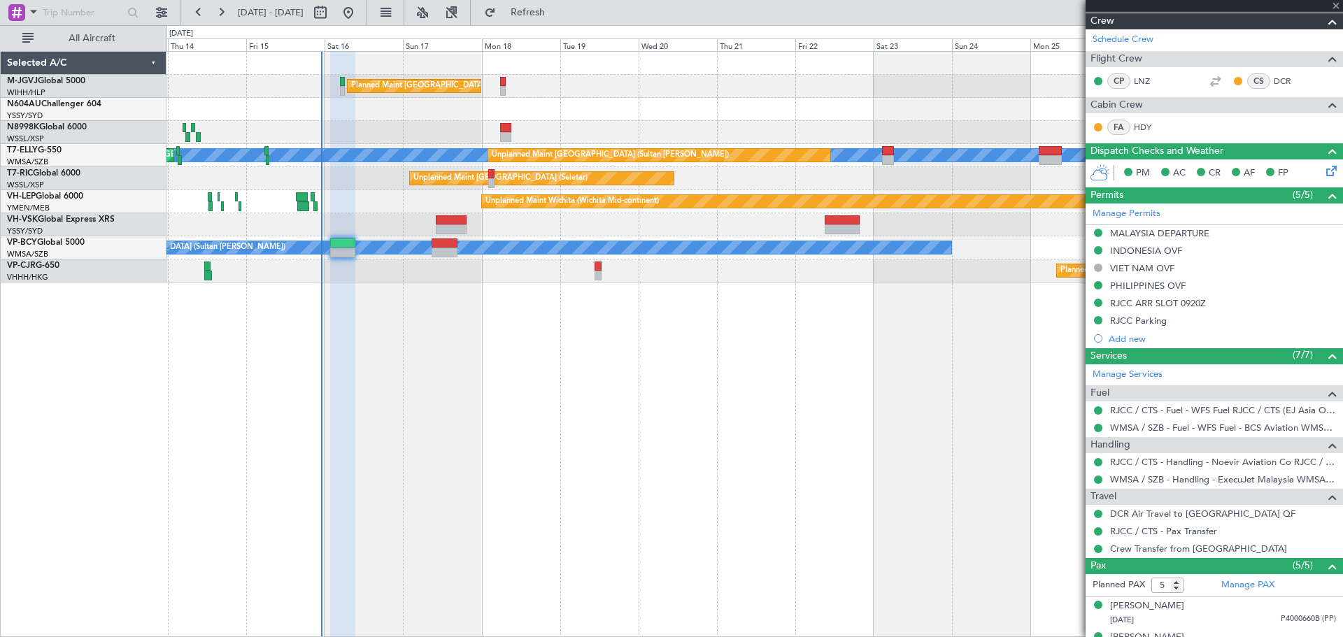
type input "-00:20"
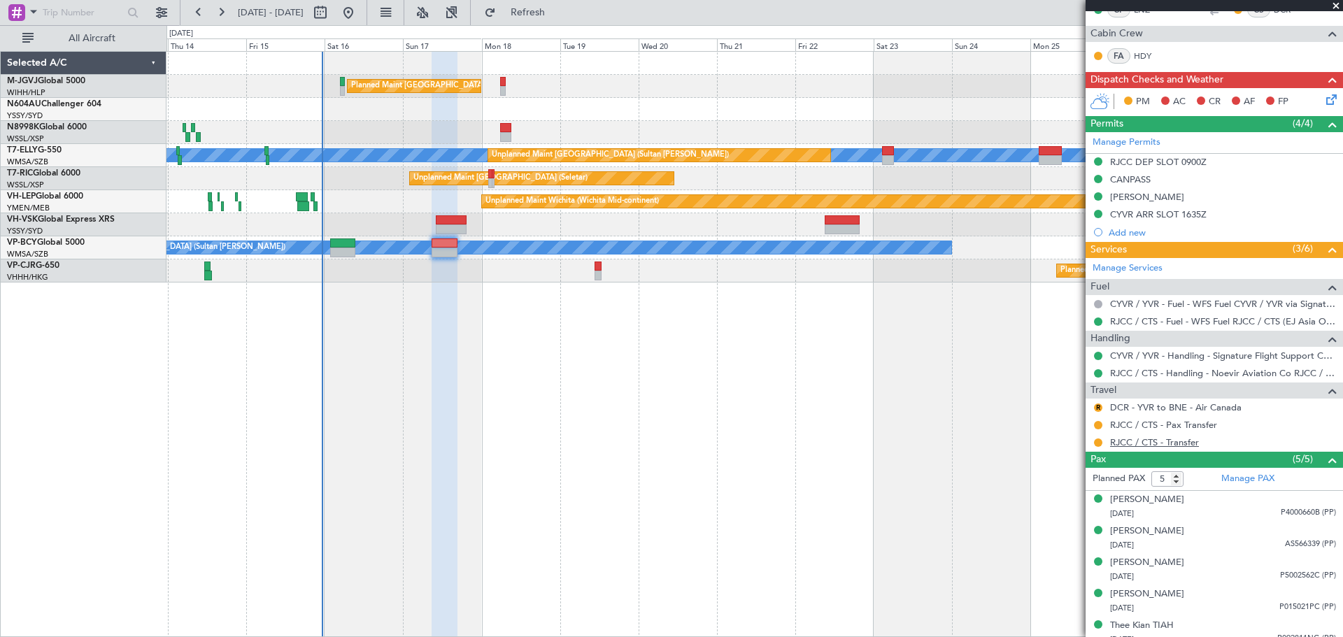
scroll to position [274, 0]
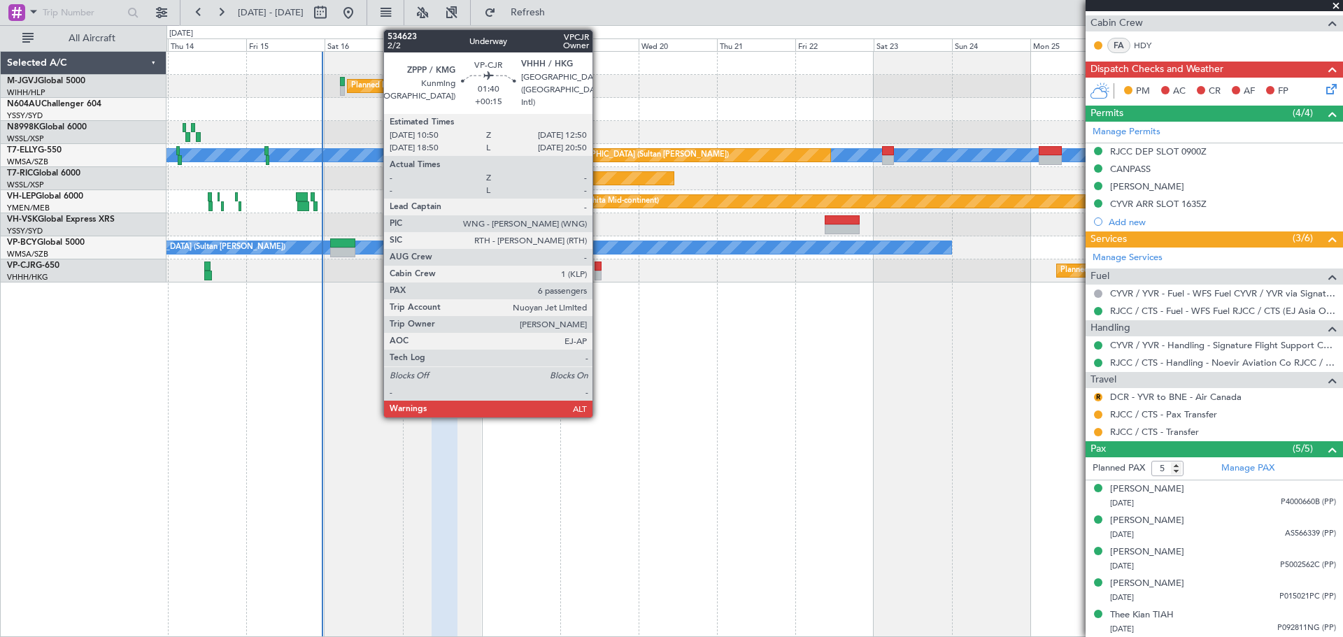
click at [599, 276] on div at bounding box center [597, 276] width 7 height 10
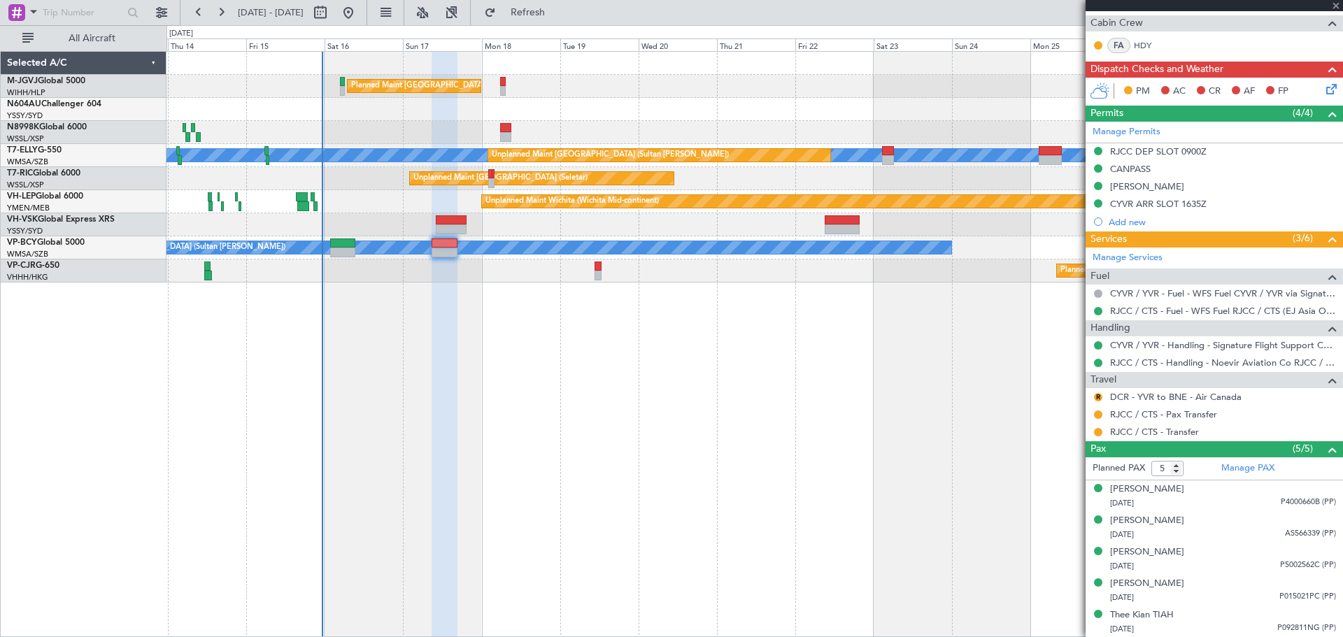
type input "+00:15"
type input "6"
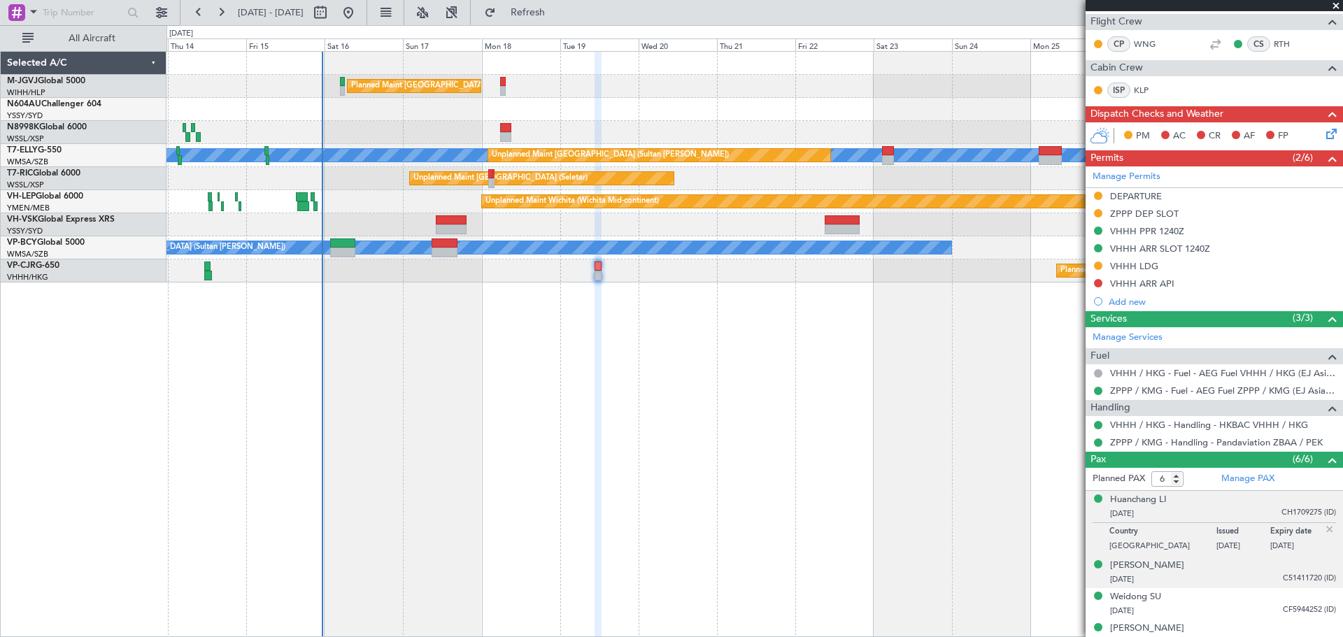
scroll to position [376, 0]
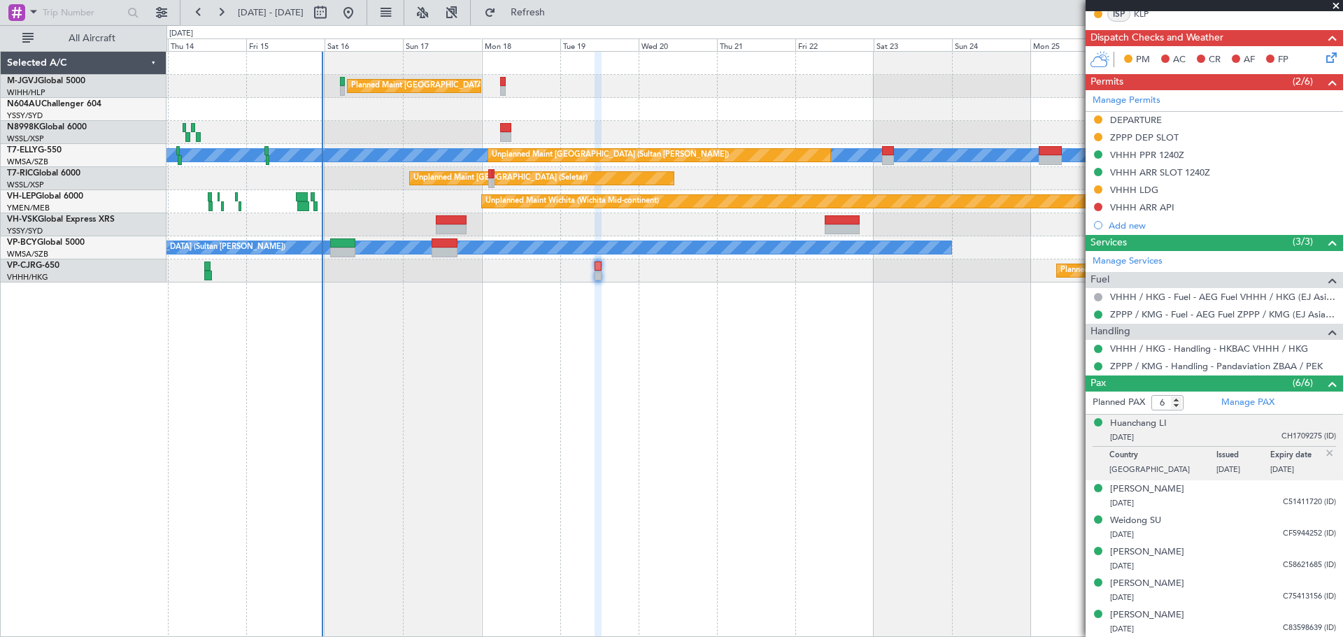
click at [1323, 451] on img at bounding box center [1329, 453] width 13 height 13
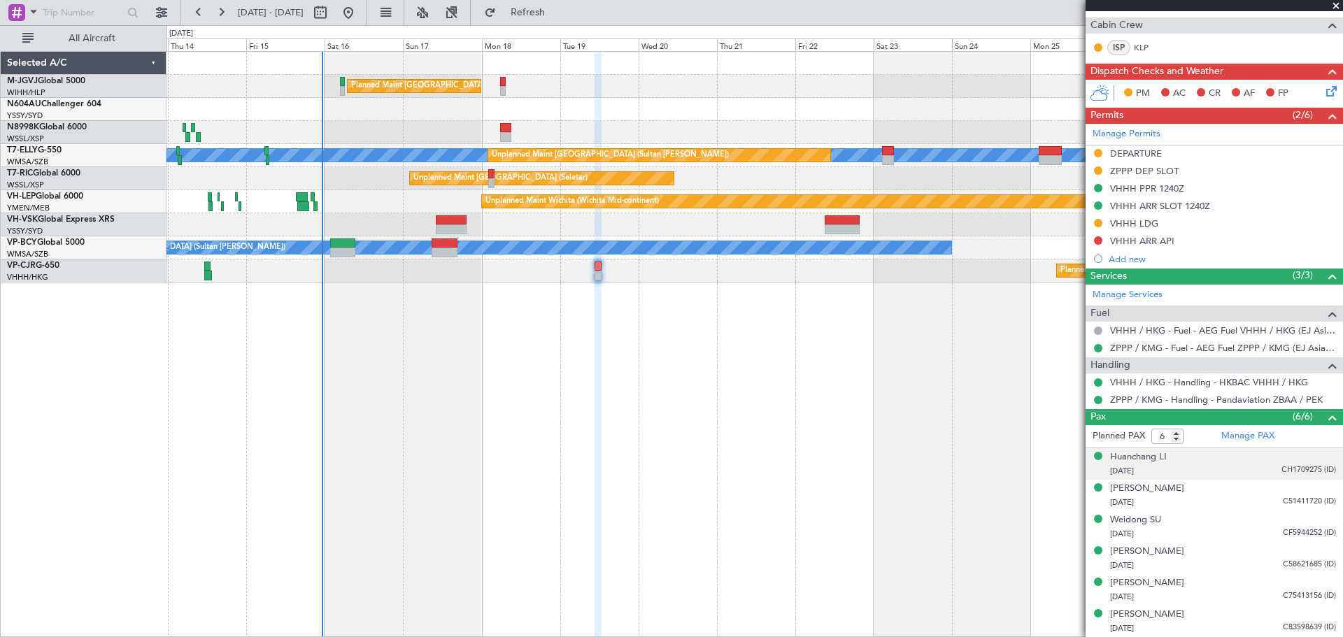
scroll to position [341, 0]
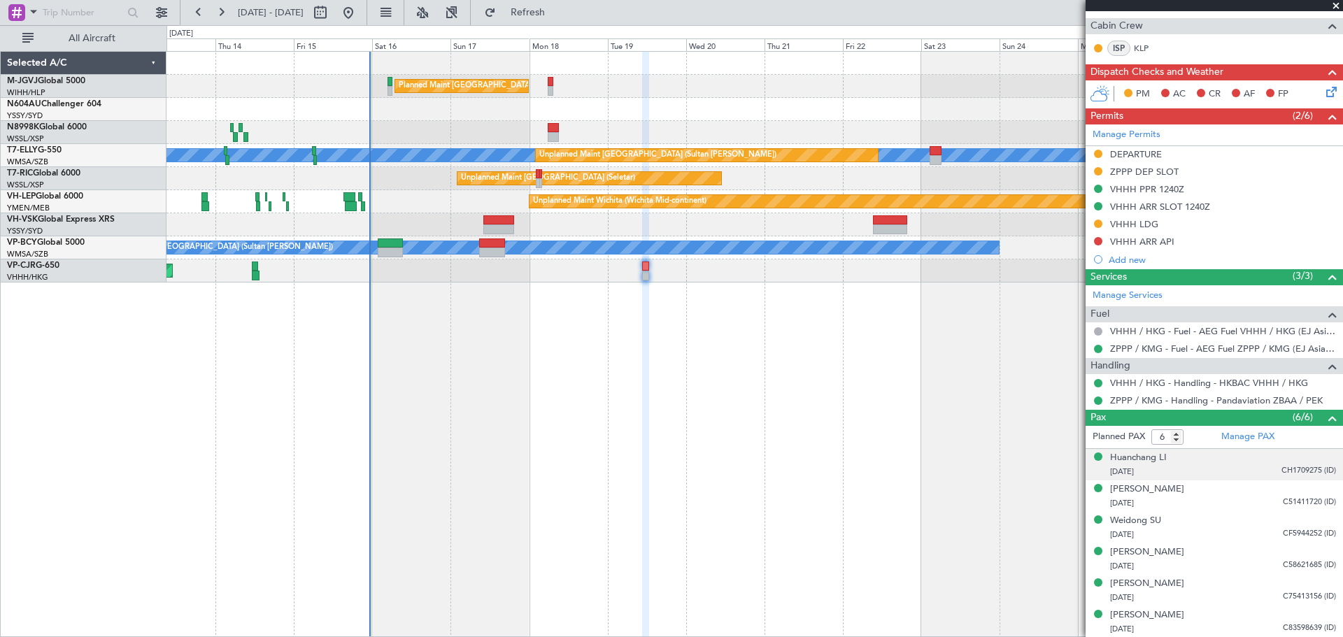
click at [312, 355] on div "Planned Maint [GEOGRAPHIC_DATA] (Seletar) Unplanned Maint [GEOGRAPHIC_DATA] (Su…" at bounding box center [754, 344] width 1176 height 586
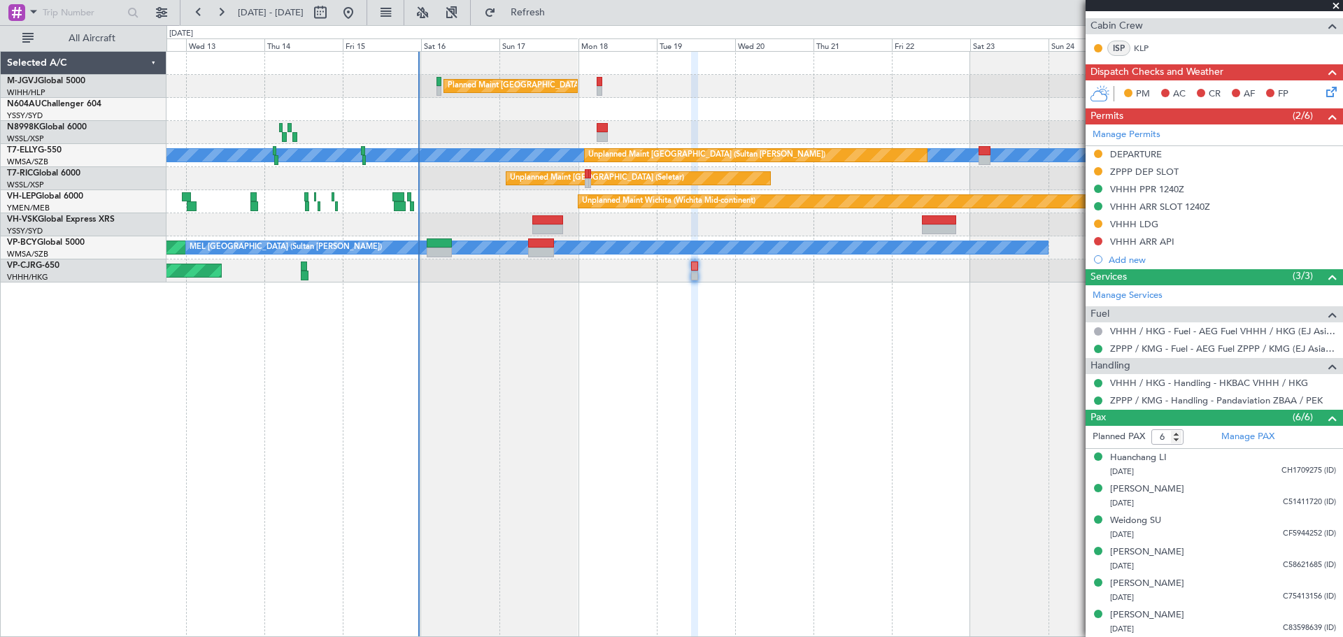
click at [488, 343] on div "Planned Maint [GEOGRAPHIC_DATA] (Seletar) Unplanned Maint [GEOGRAPHIC_DATA] (Su…" at bounding box center [754, 344] width 1176 height 586
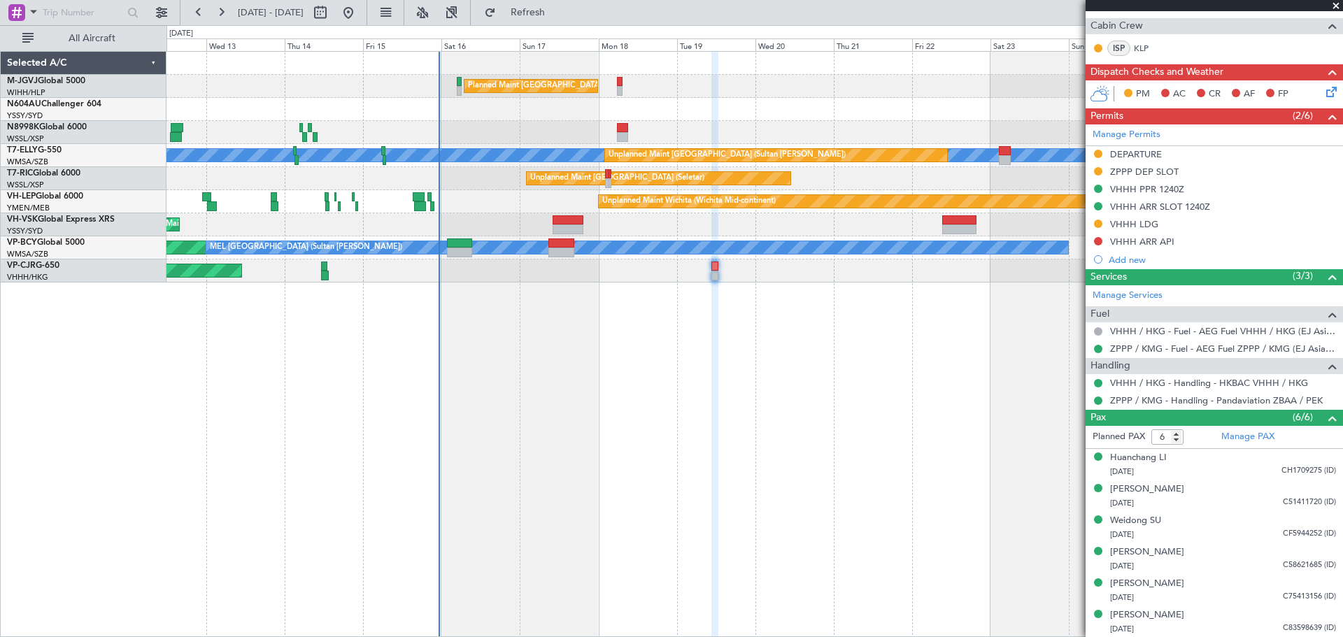
click at [473, 125] on div "Planned Maint [GEOGRAPHIC_DATA] (Seletar) Unplanned Maint [GEOGRAPHIC_DATA] (Su…" at bounding box center [754, 167] width 1176 height 231
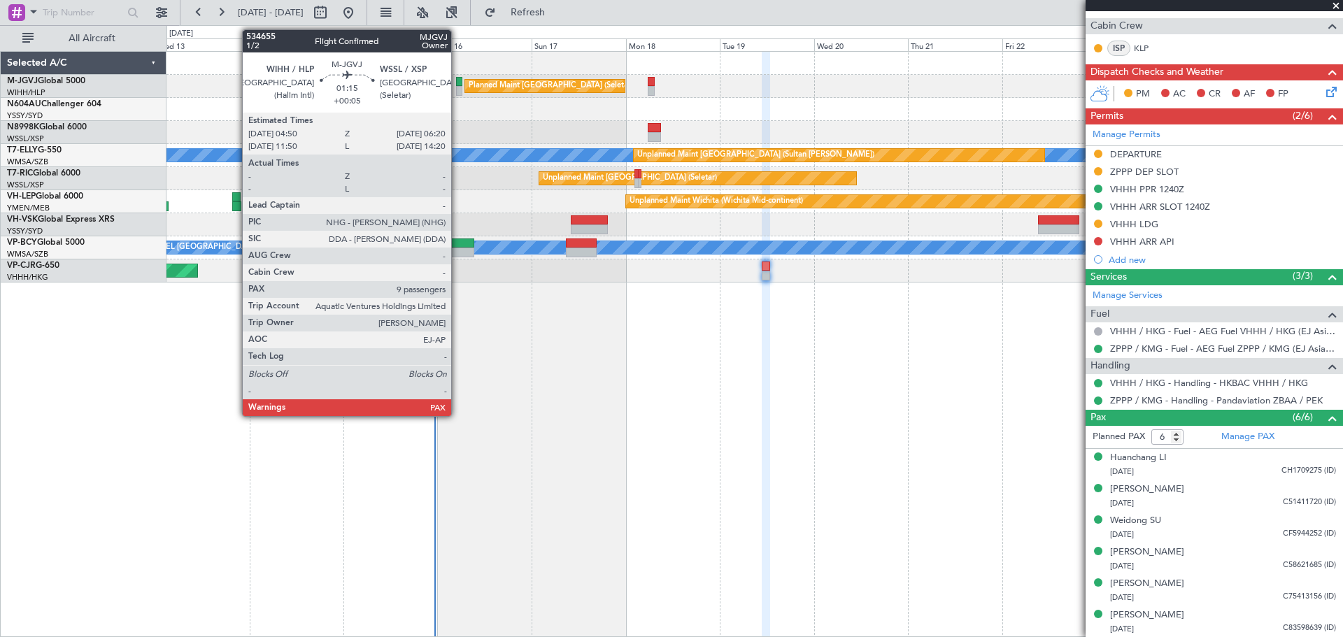
click at [457, 89] on div at bounding box center [459, 91] width 6 height 10
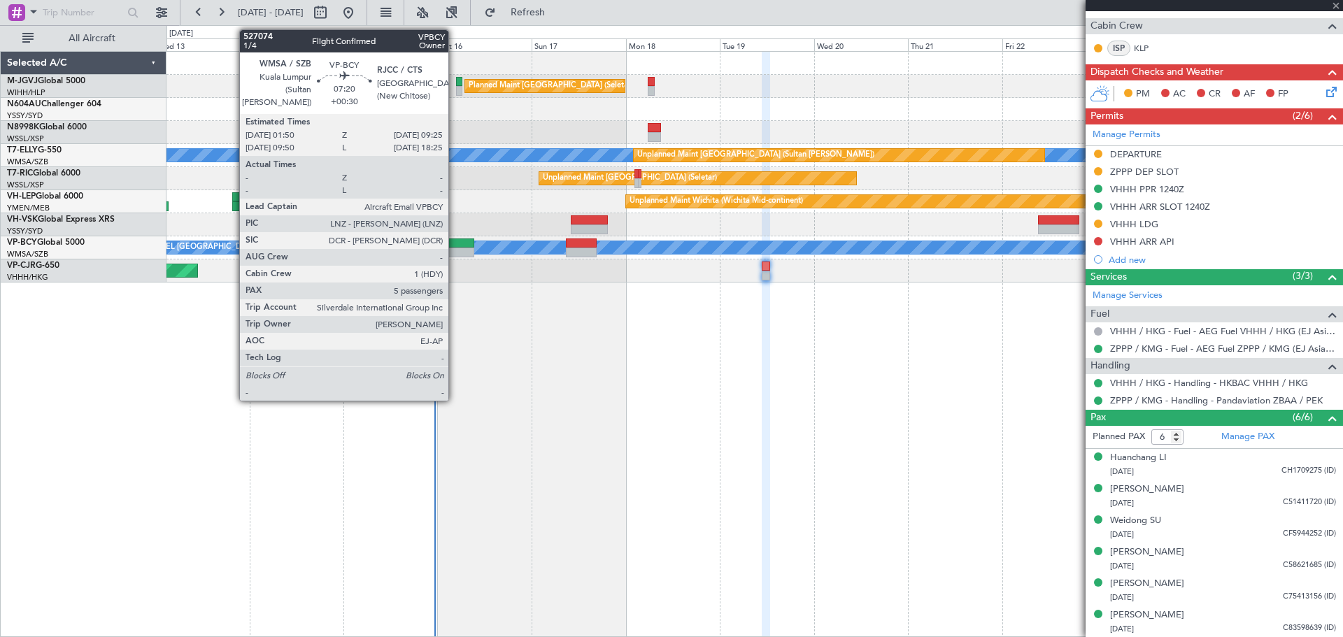
type input "+00:05"
type input "9"
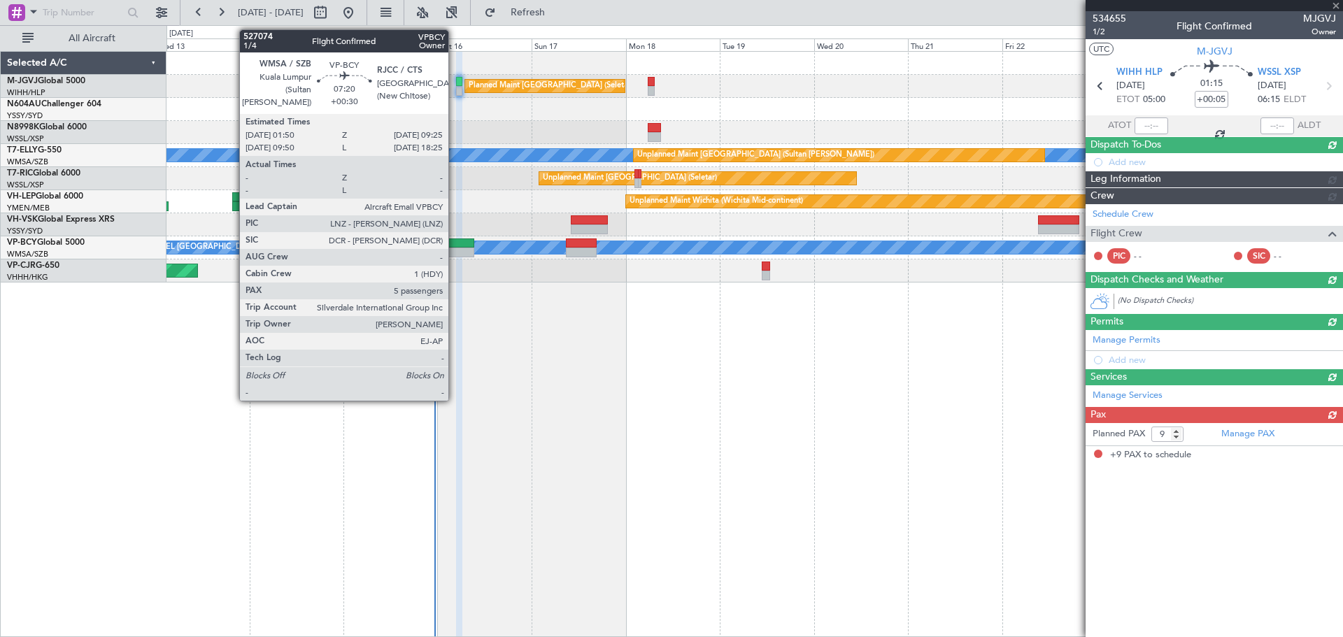
type input "[PERSON_NAME] (EYU)"
type input "A0398"
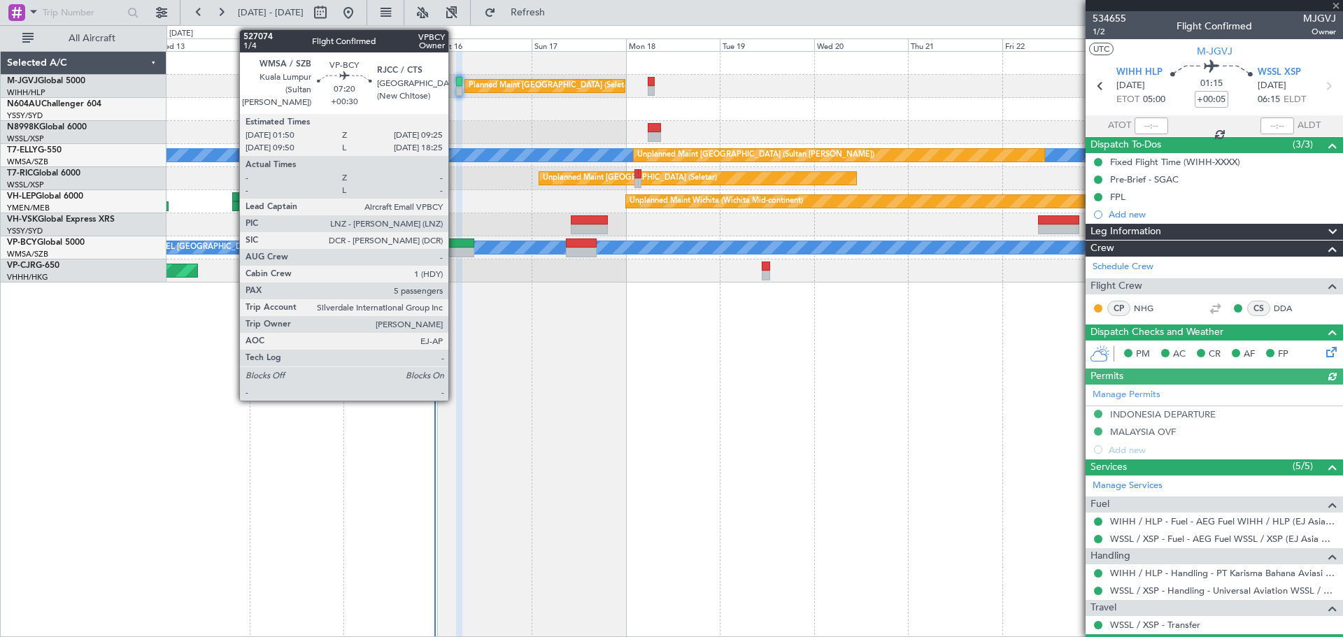
click at [455, 243] on div at bounding box center [459, 243] width 30 height 10
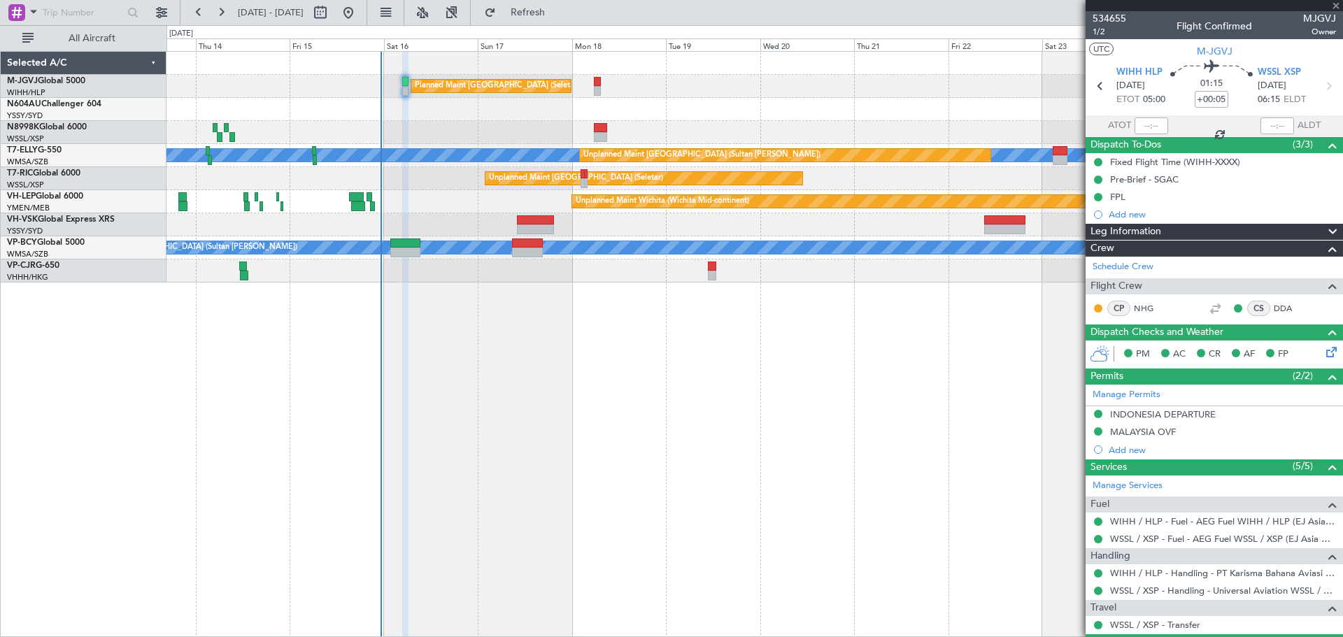
click at [522, 368] on div "Planned Maint [GEOGRAPHIC_DATA] (Seletar) Unplanned Maint [GEOGRAPHIC_DATA] (Su…" at bounding box center [754, 344] width 1176 height 586
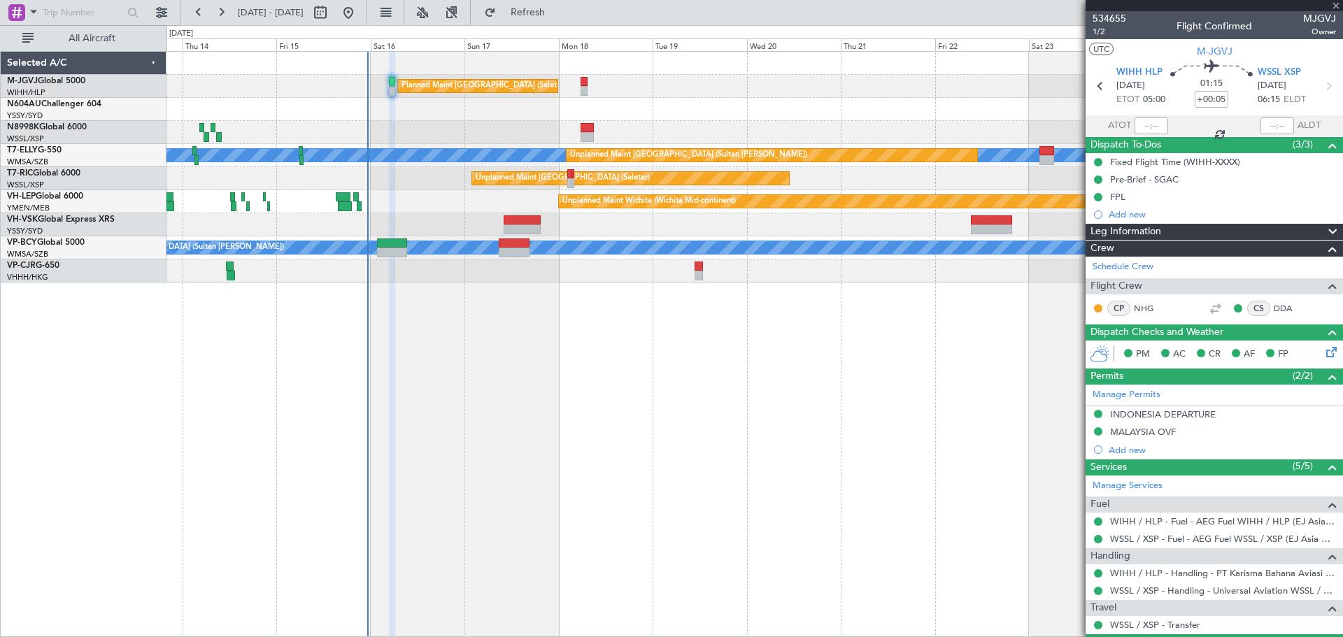
type input "+00:30"
type input "5"
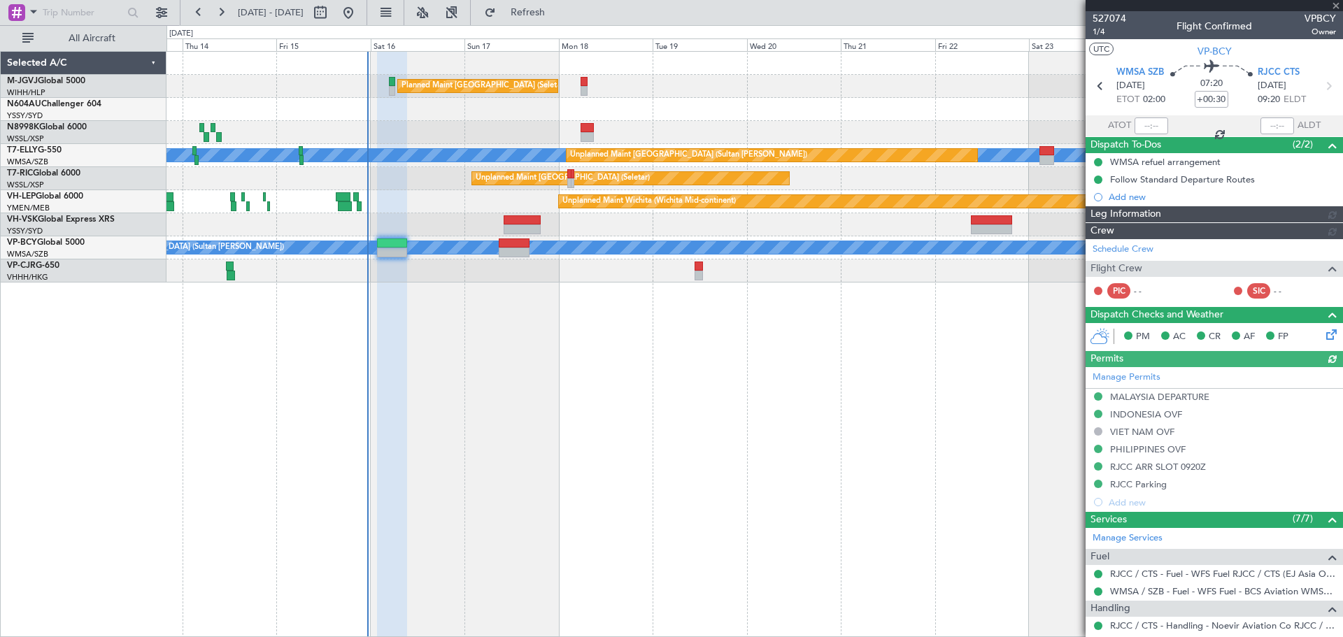
type input "[PERSON_NAME] (EYU)"
type input "A0088"
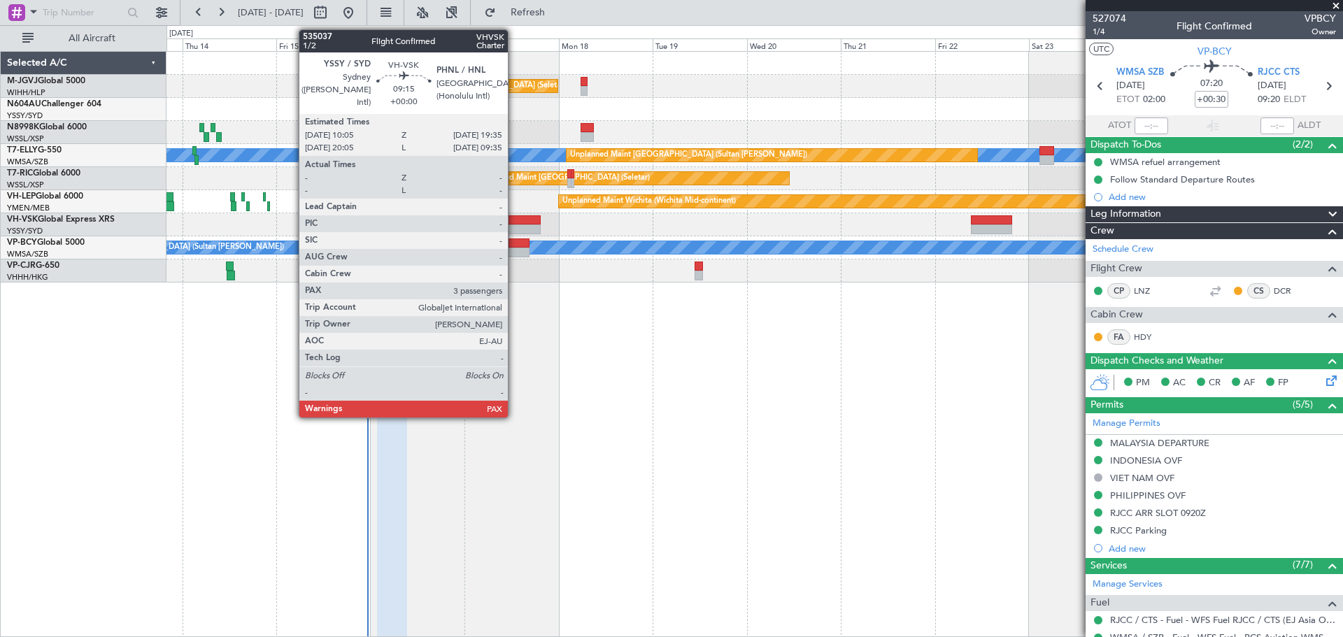
click at [514, 224] on div at bounding box center [522, 229] width 38 height 10
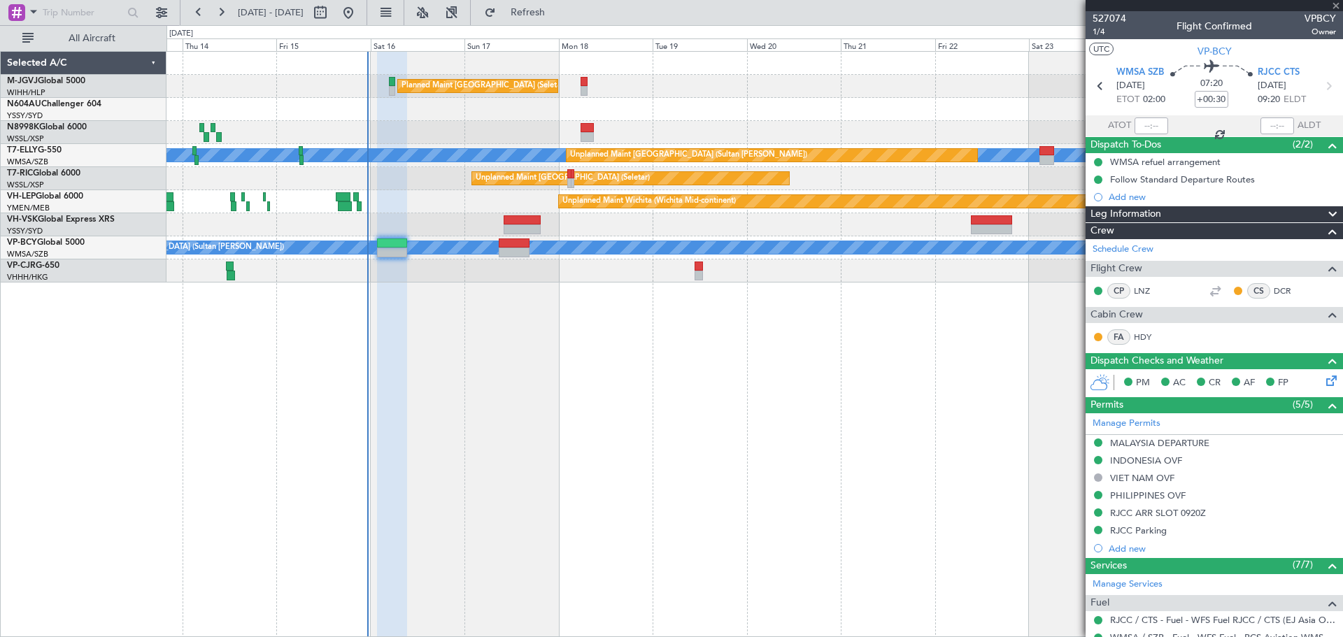
type input "3"
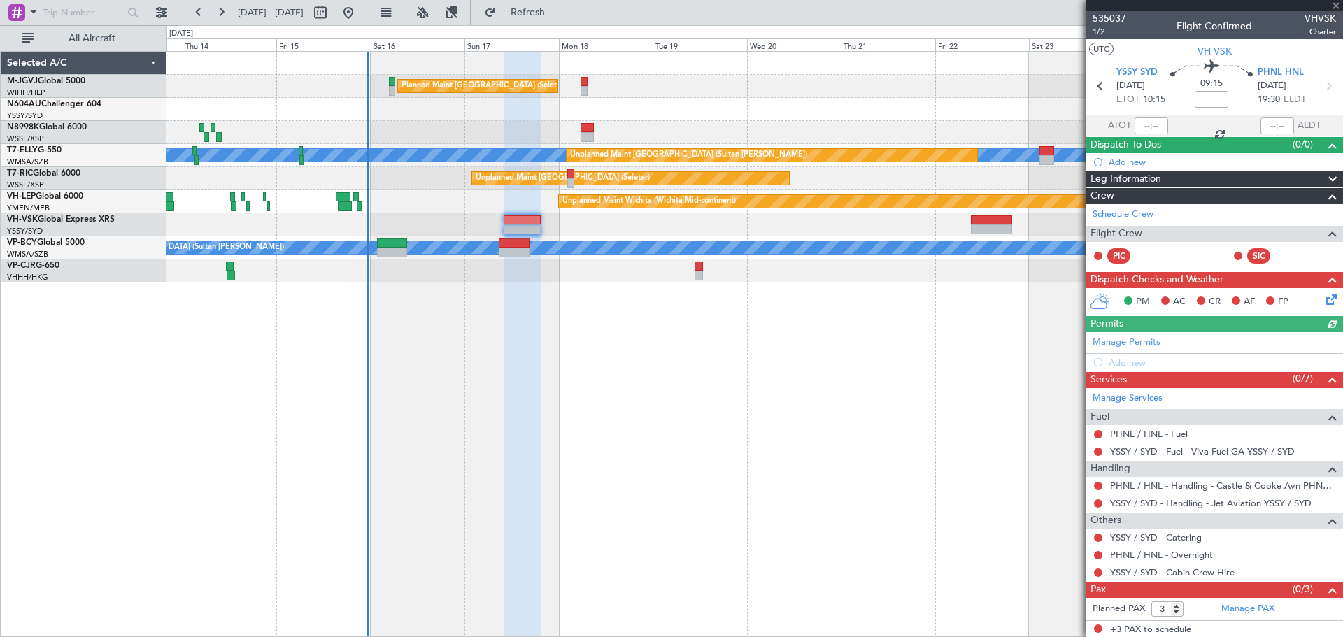
scroll to position [1, 0]
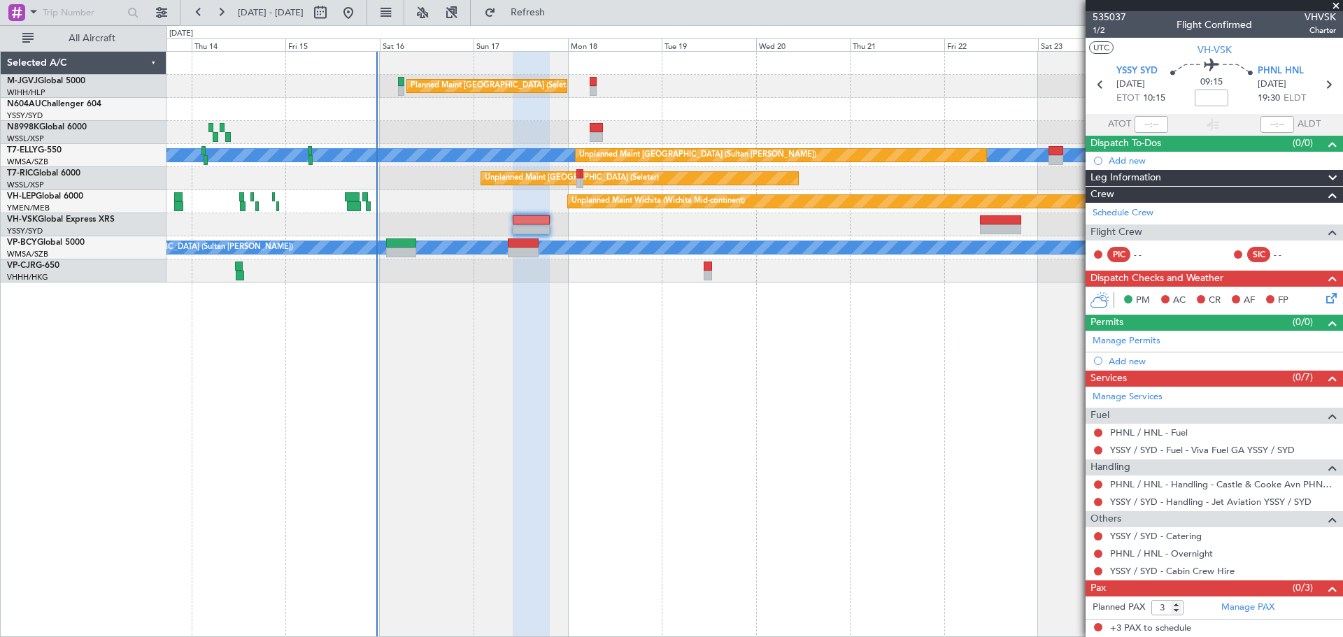
click at [515, 301] on div at bounding box center [532, 345] width 38 height 586
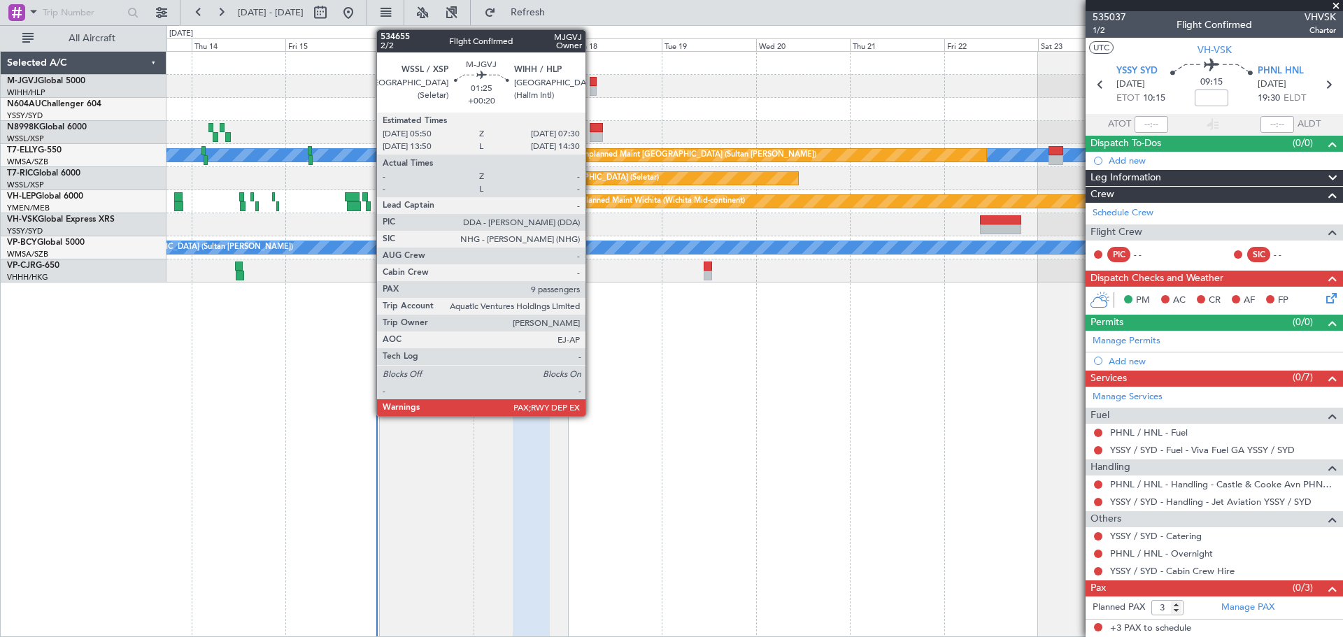
click at [592, 85] on div at bounding box center [592, 82] width 7 height 10
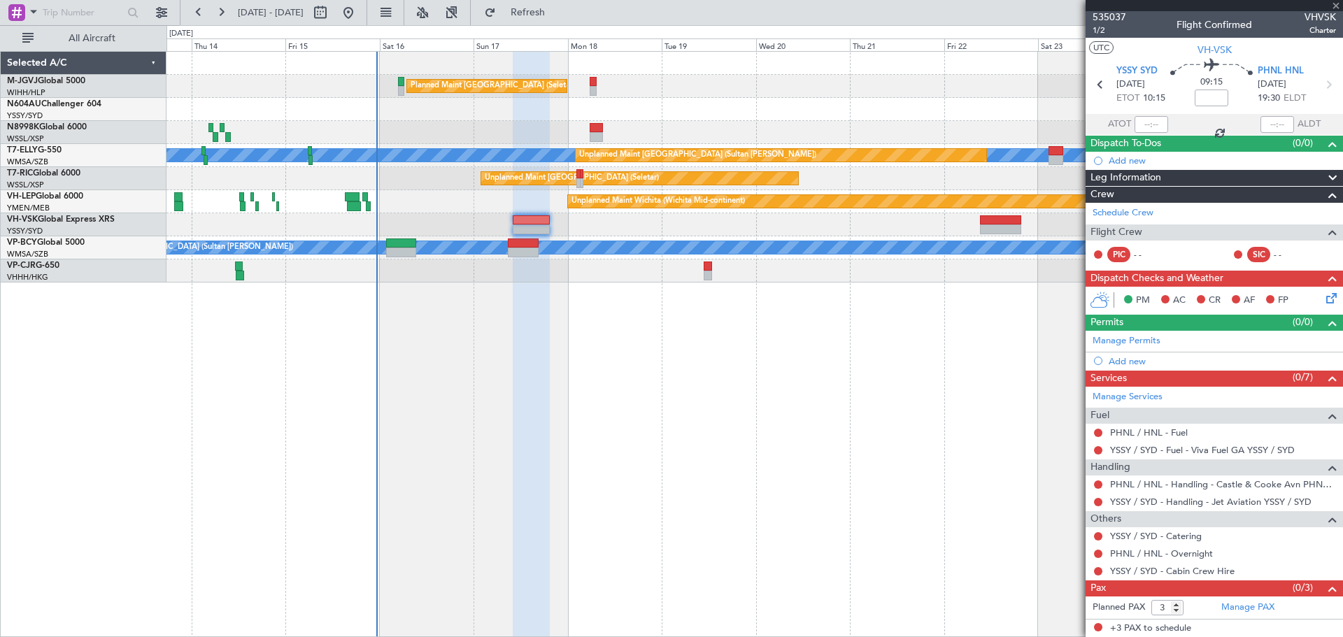
type input "+00:20"
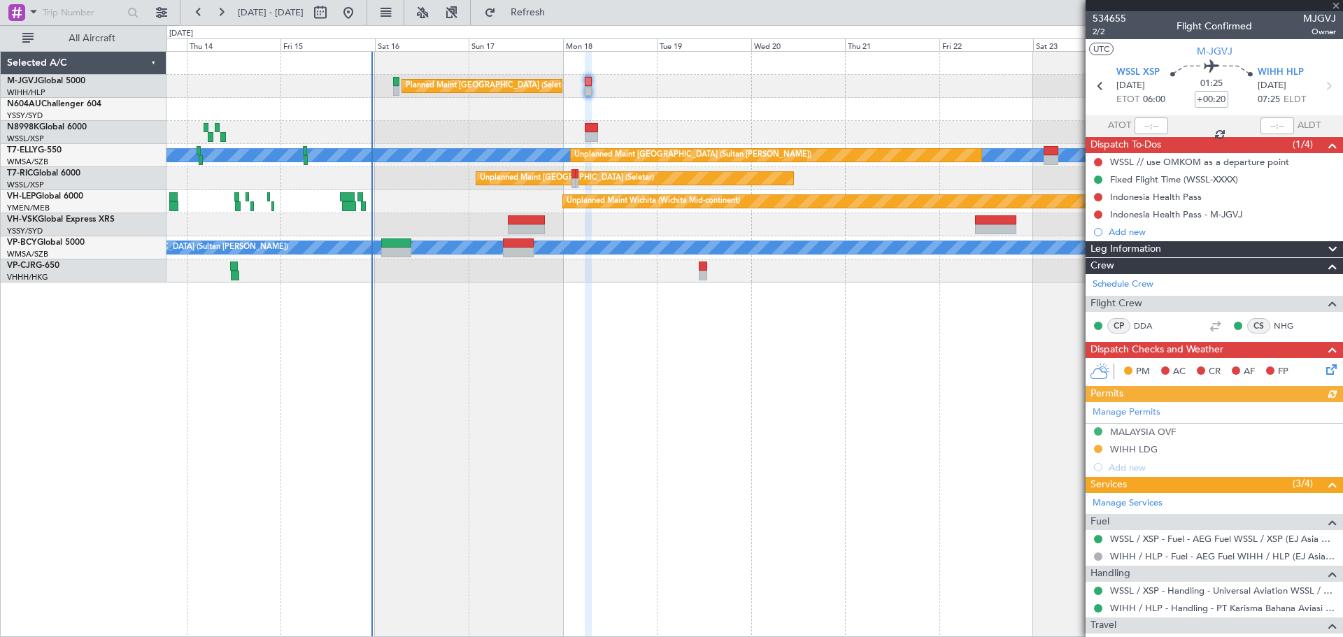
click at [662, 117] on div at bounding box center [754, 109] width 1176 height 23
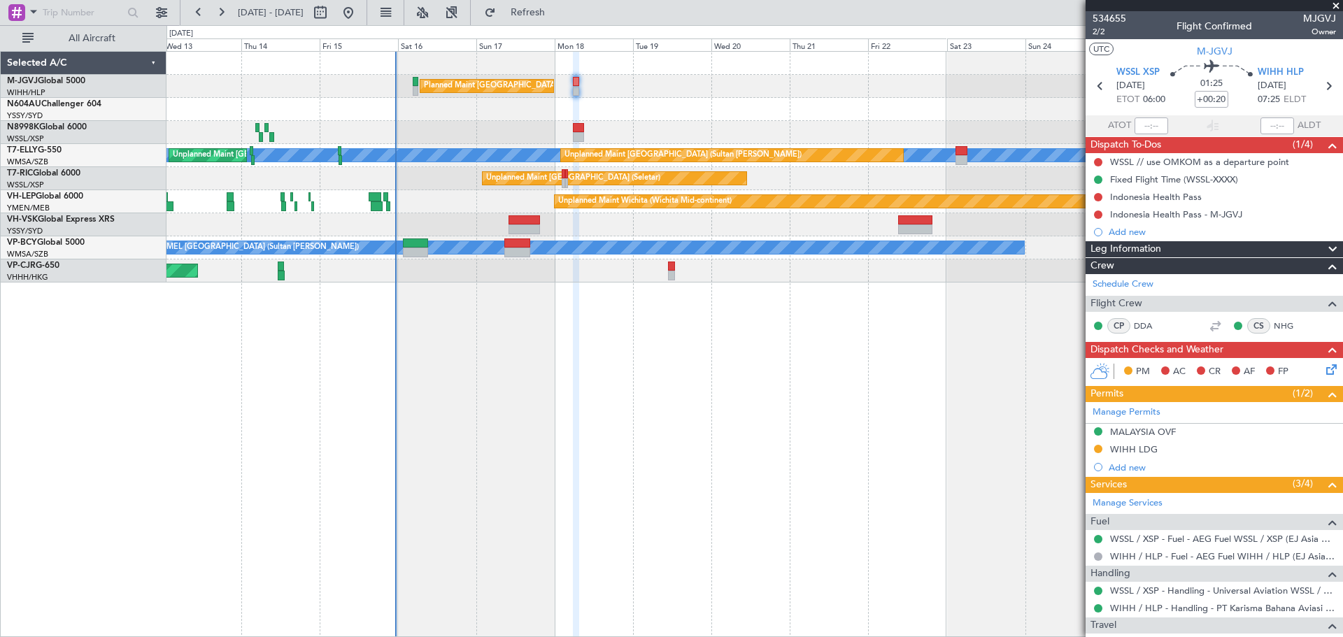
click at [664, 433] on div "Planned Maint [GEOGRAPHIC_DATA] (Seletar) MEL Unplanned Maint [GEOGRAPHIC_DATA]…" at bounding box center [754, 344] width 1176 height 586
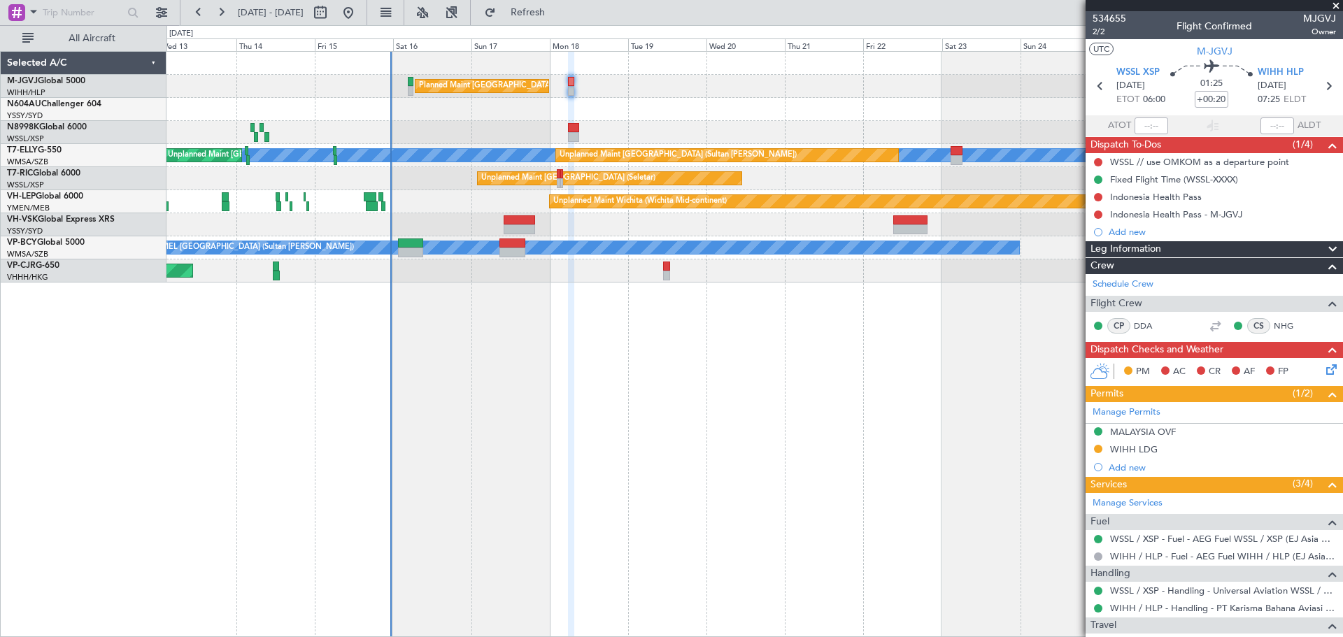
click at [1336, 1] on span at bounding box center [1336, 6] width 14 height 13
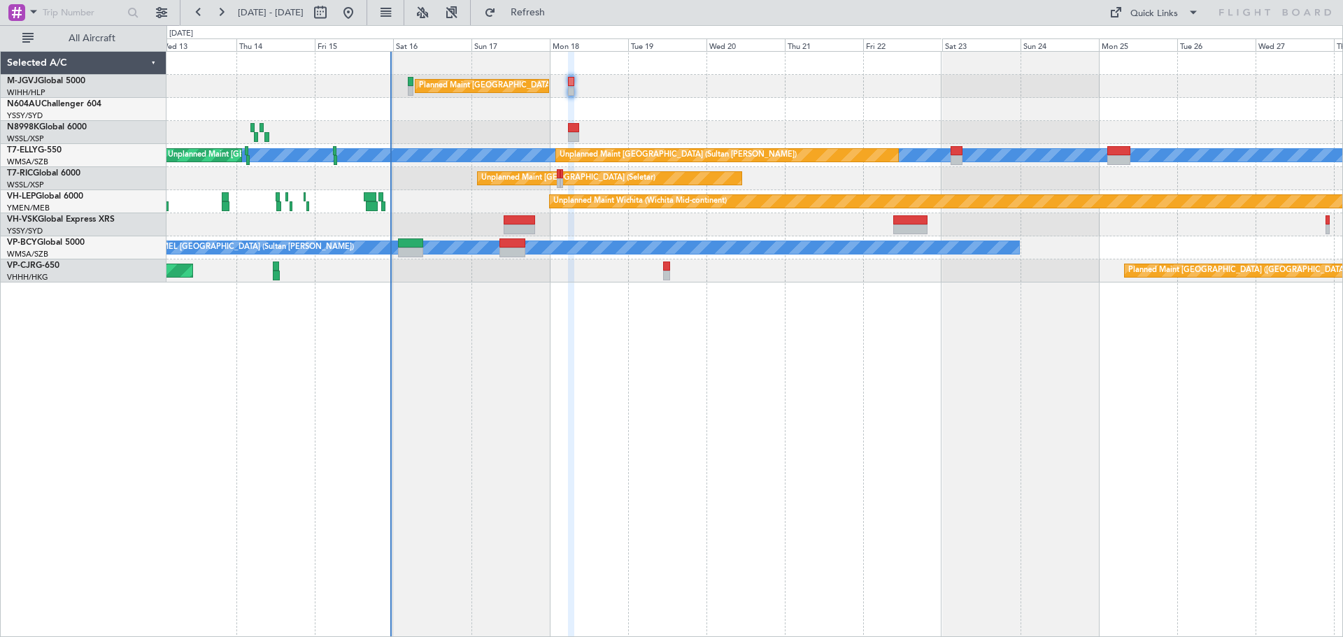
type input "0"
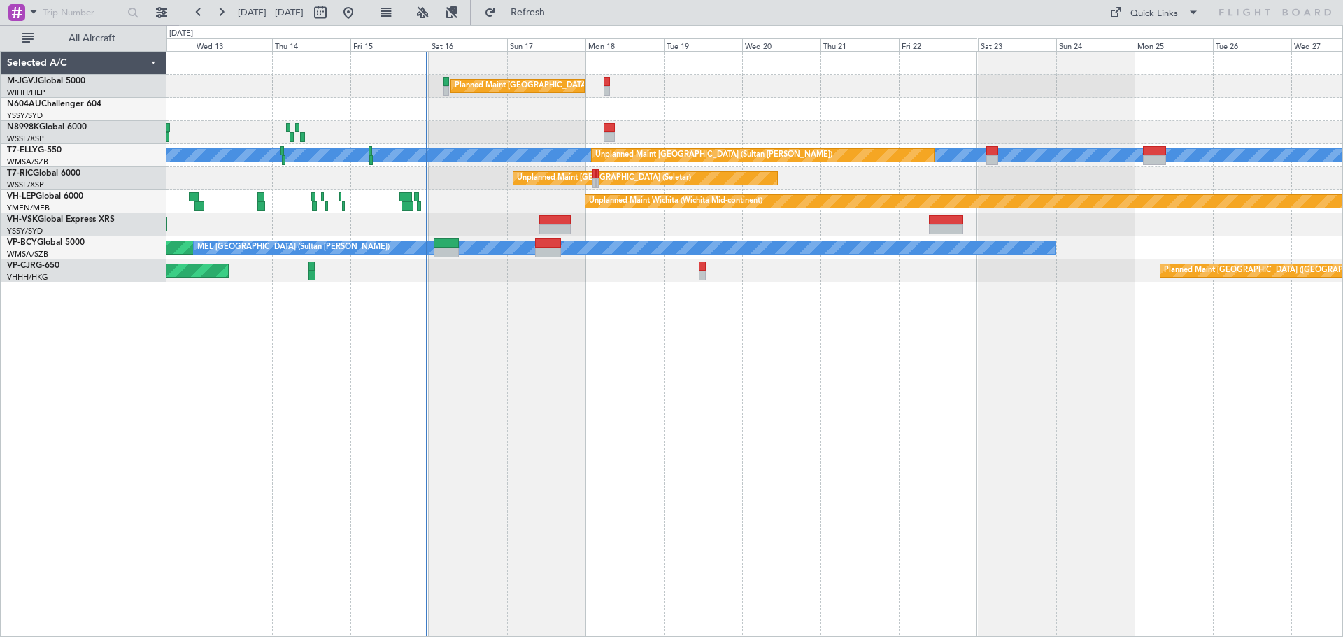
click at [469, 283] on div "Planned Maint [GEOGRAPHIC_DATA] (Seletar) Unplanned Maint [GEOGRAPHIC_DATA] (Su…" at bounding box center [754, 344] width 1176 height 586
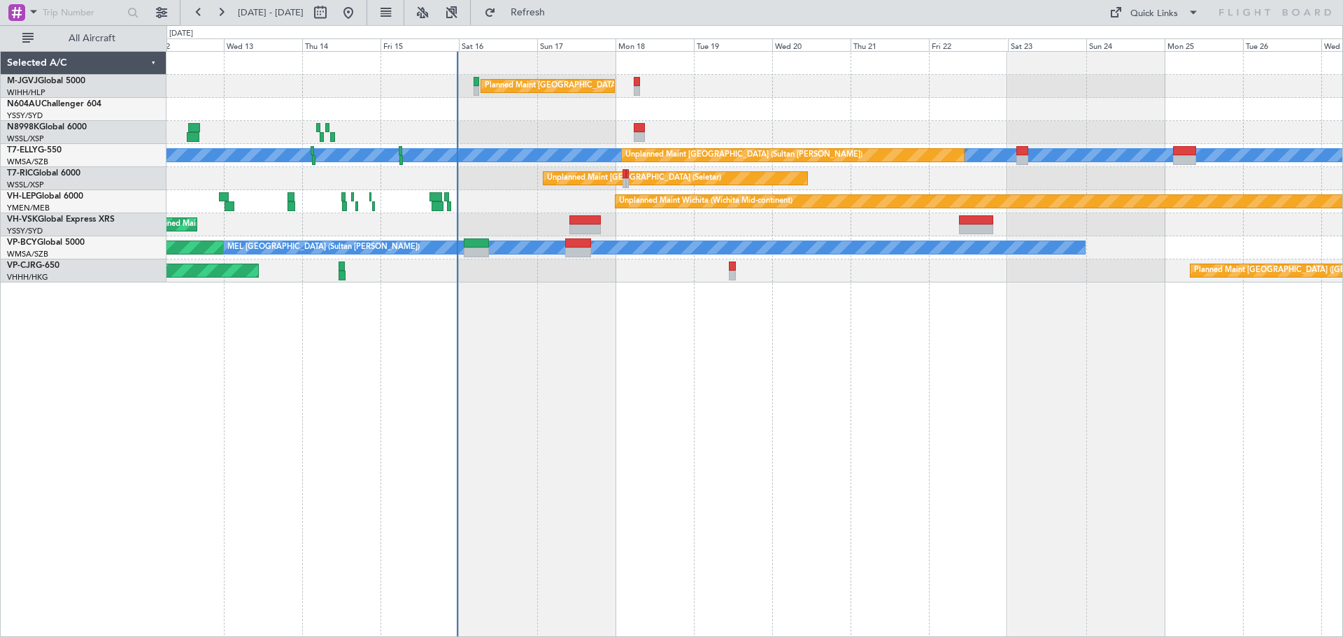
click at [498, 321] on div "Planned Maint [GEOGRAPHIC_DATA] (Seletar) Unplanned Maint [GEOGRAPHIC_DATA] (Su…" at bounding box center [754, 344] width 1176 height 586
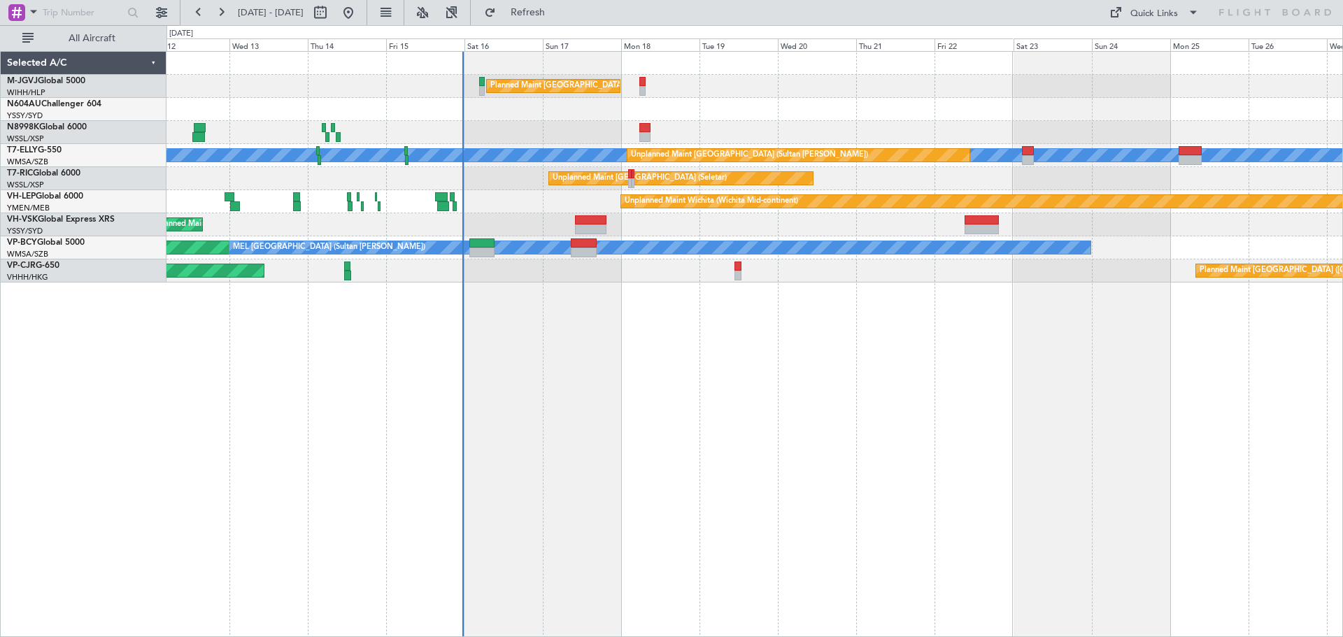
click at [480, 204] on div "Unplanned Maint Wichita (Wichita Mid-continent) [PERSON_NAME][GEOGRAPHIC_DATA] …" at bounding box center [754, 201] width 1176 height 23
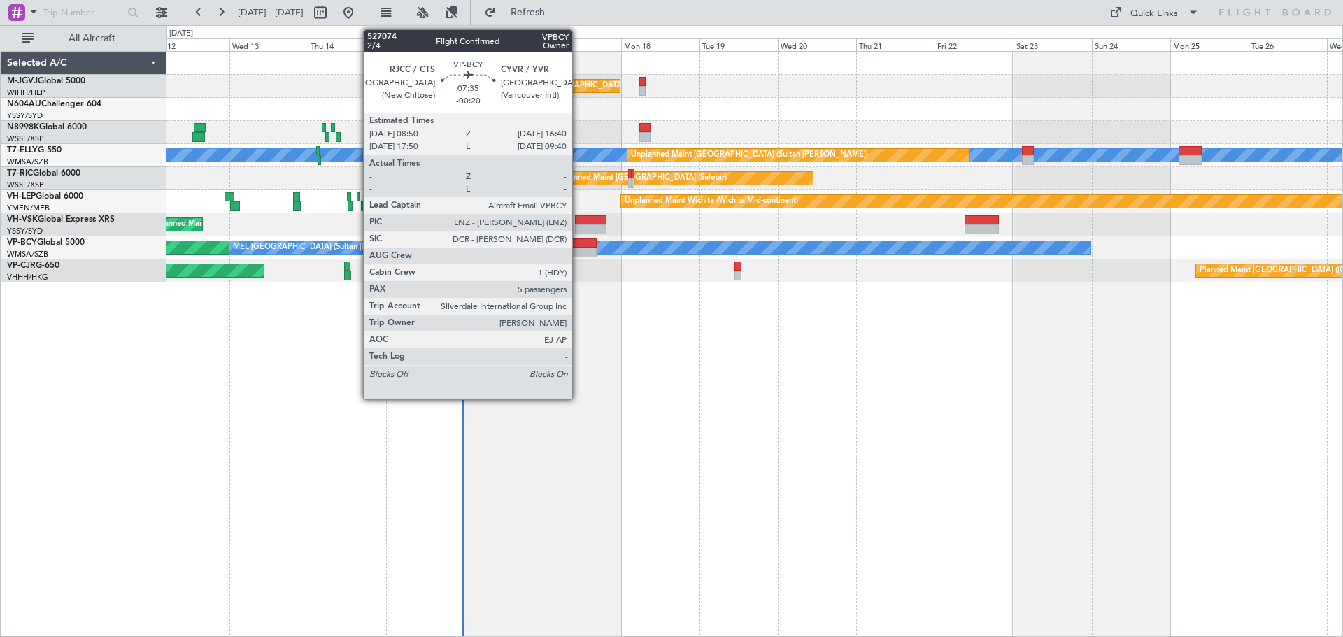
click at [578, 248] on div at bounding box center [584, 253] width 26 height 10
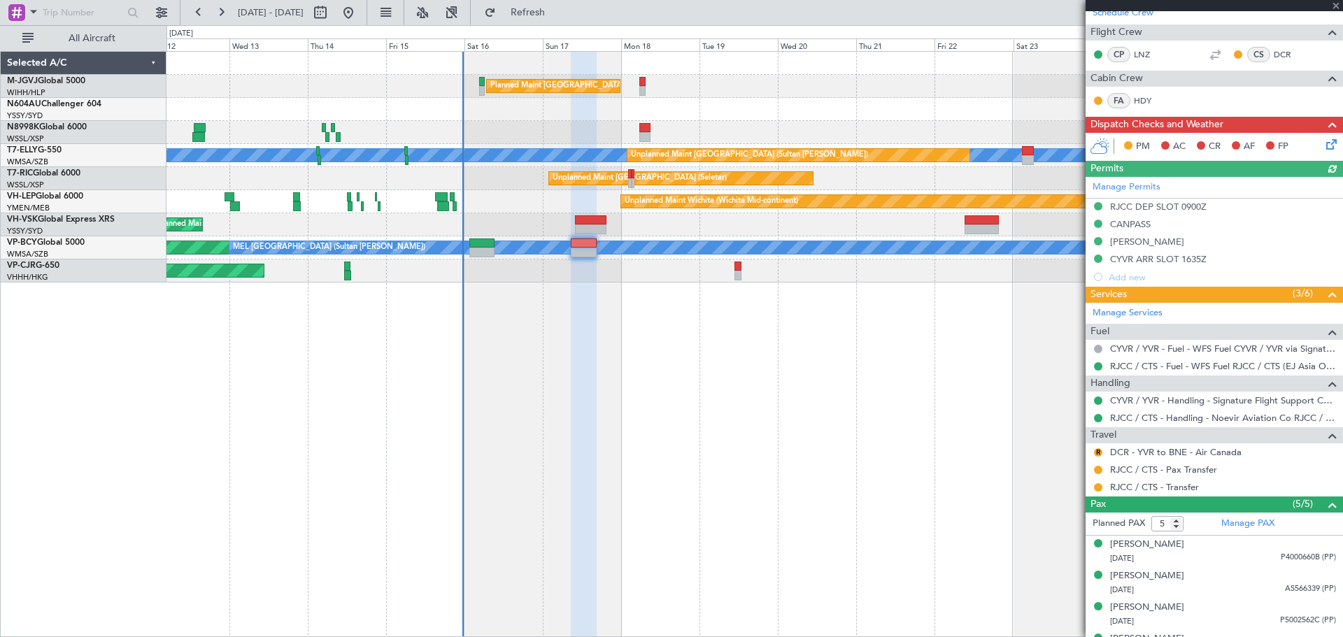
scroll to position [274, 0]
